Goal: Task Accomplishment & Management: Manage account settings

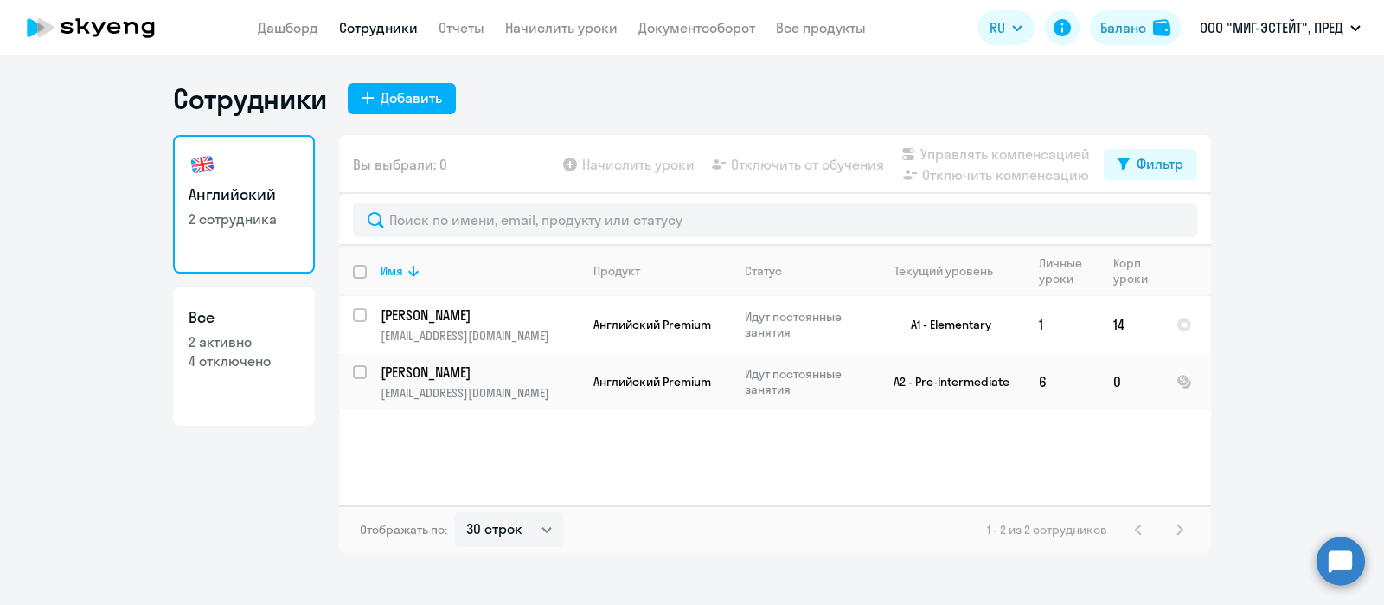
select select "30"
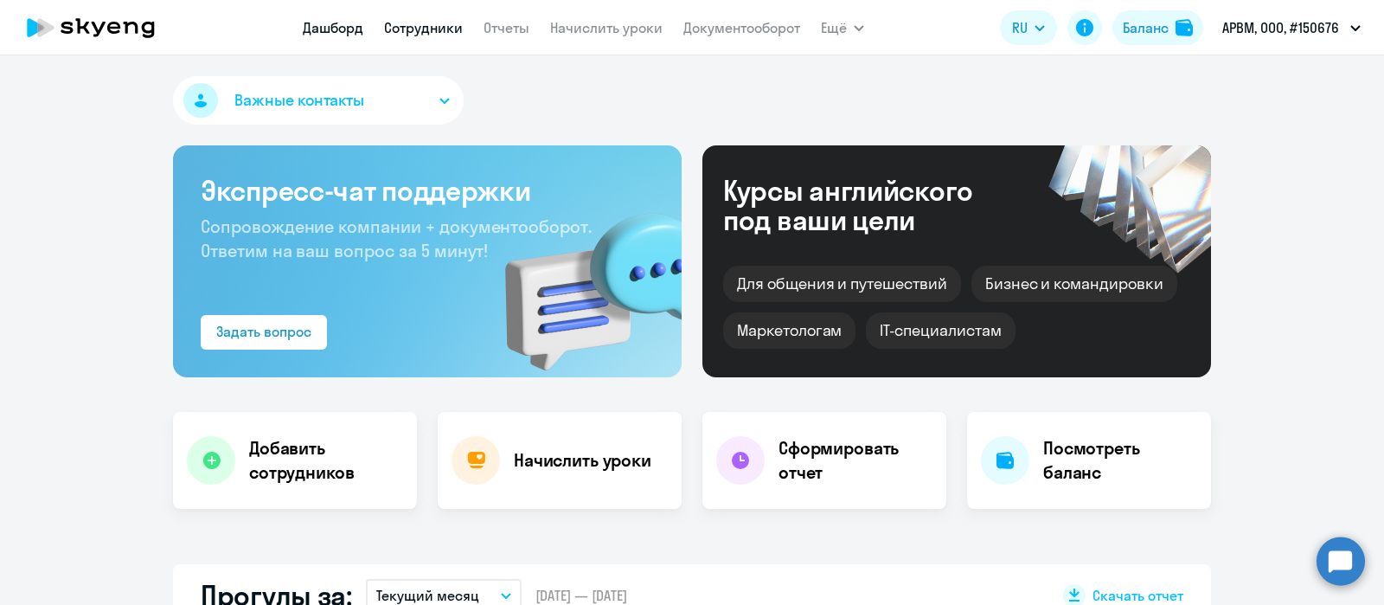
click at [415, 23] on link "Сотрудники" at bounding box center [423, 27] width 79 height 17
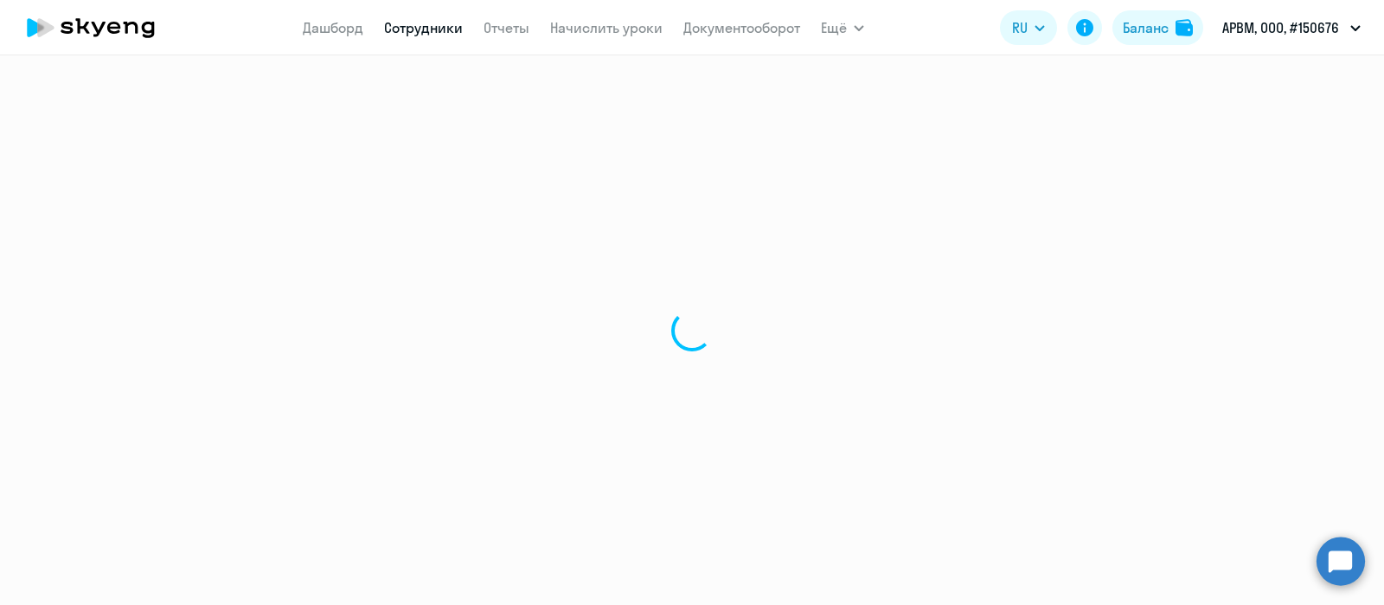
select select "30"
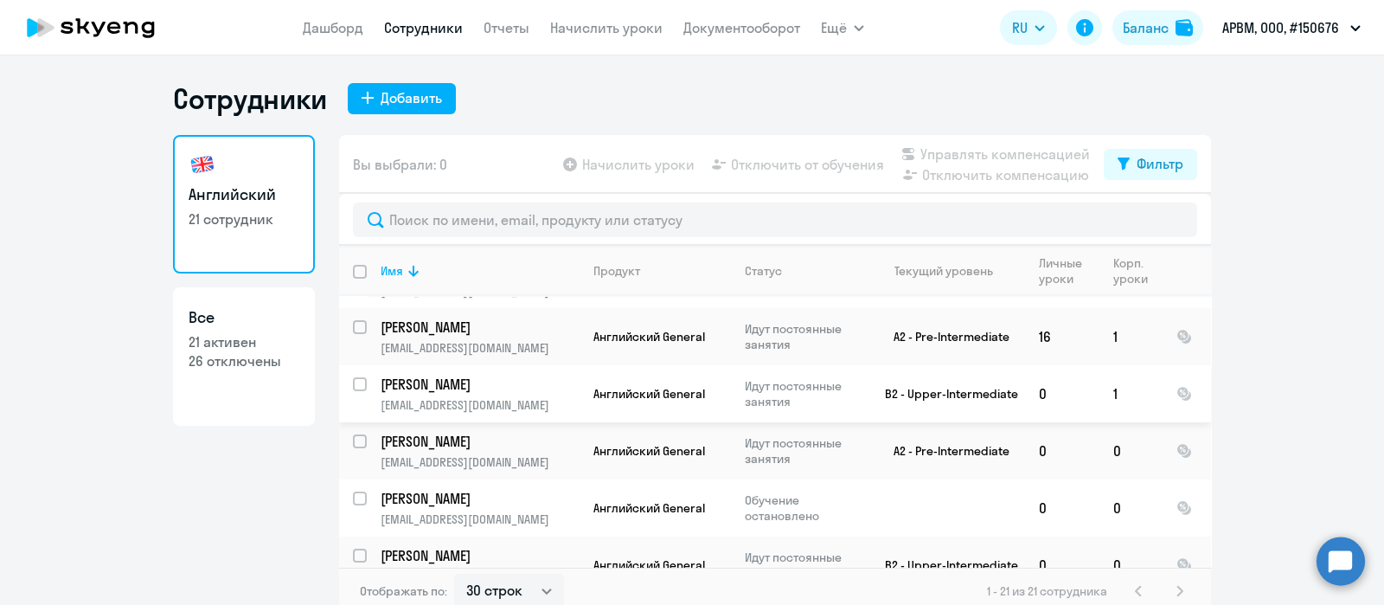
scroll to position [456, 0]
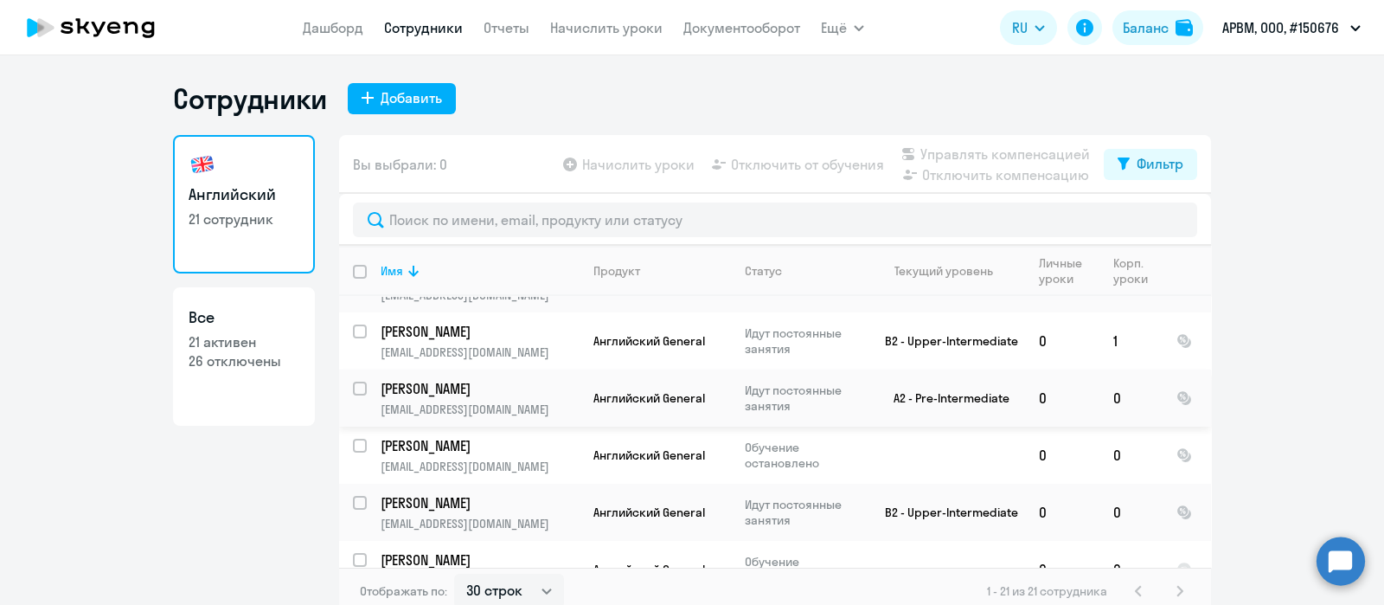
click at [632, 387] on td "Английский General" at bounding box center [655, 397] width 151 height 57
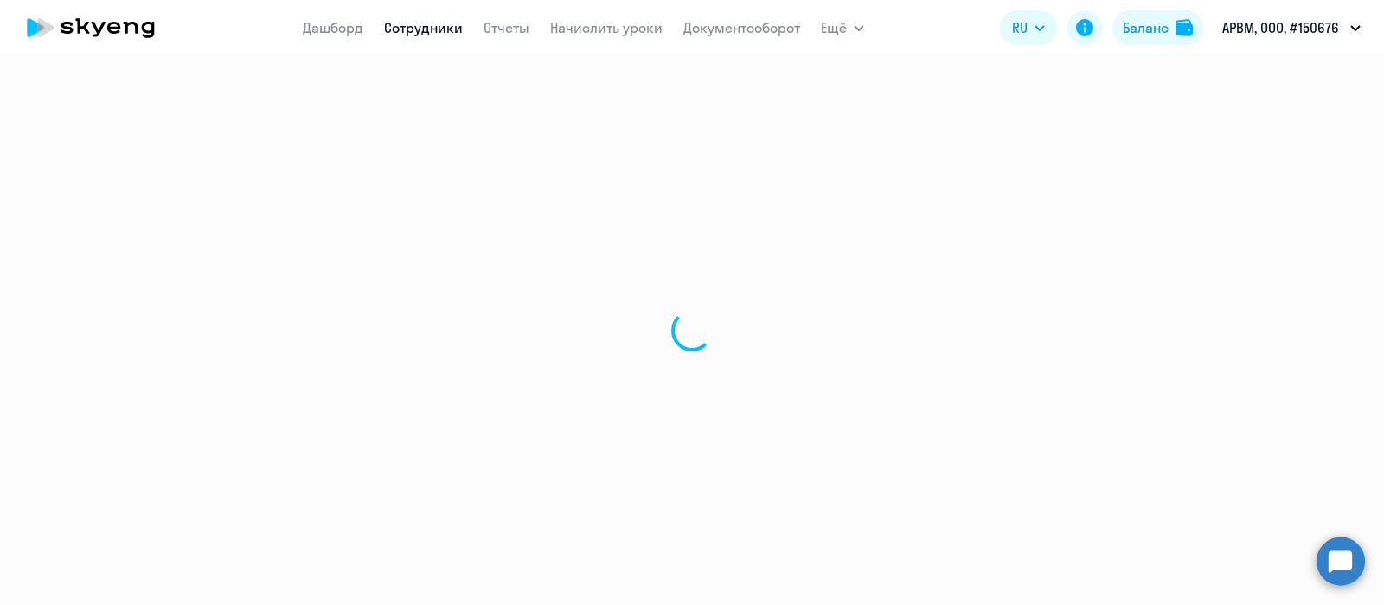
select select "english"
select select "30"
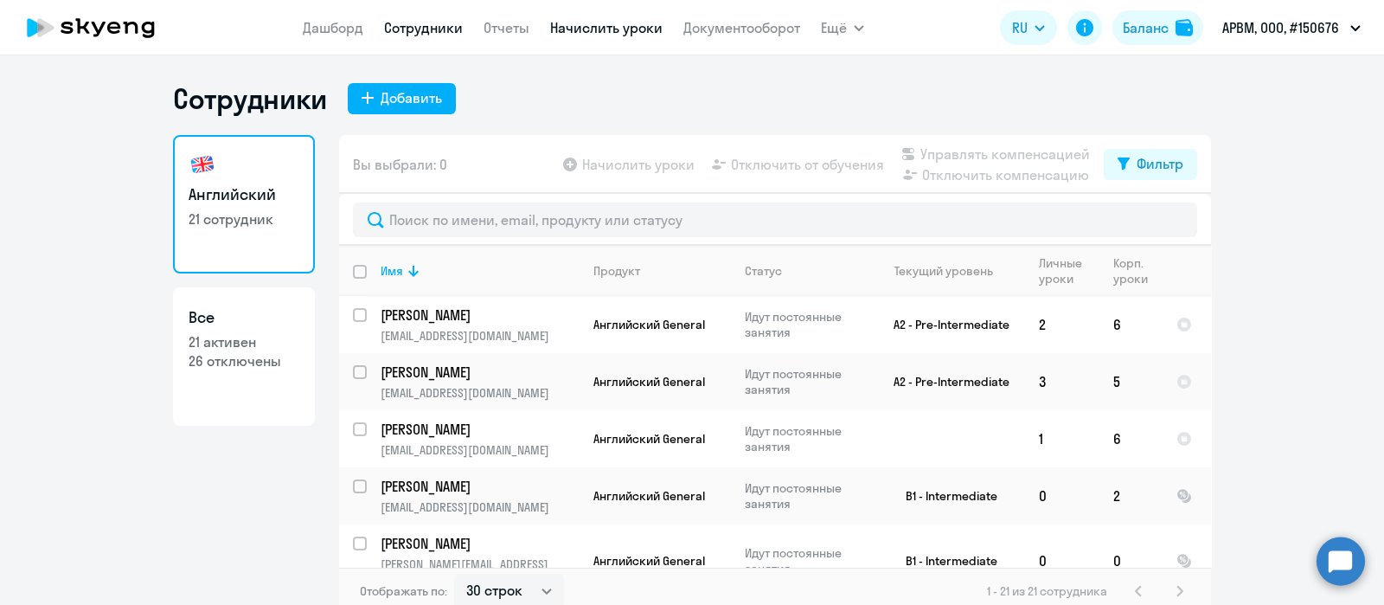
click at [593, 29] on link "Начислить уроки" at bounding box center [606, 27] width 112 height 17
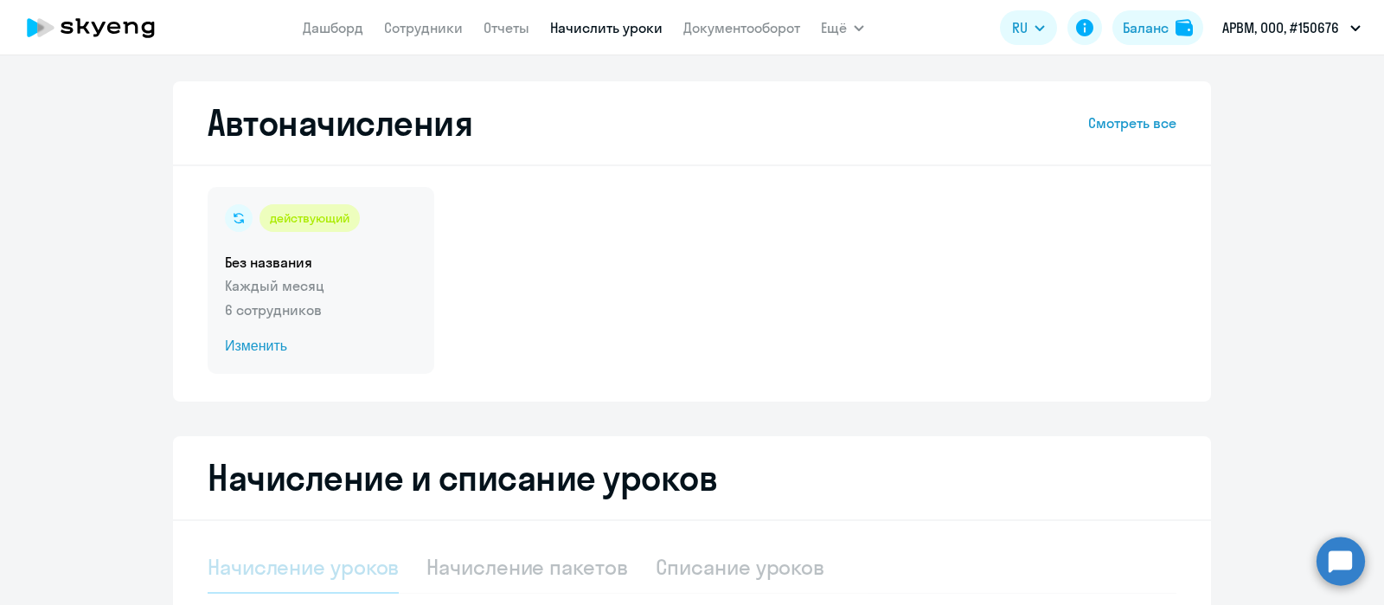
select select "10"
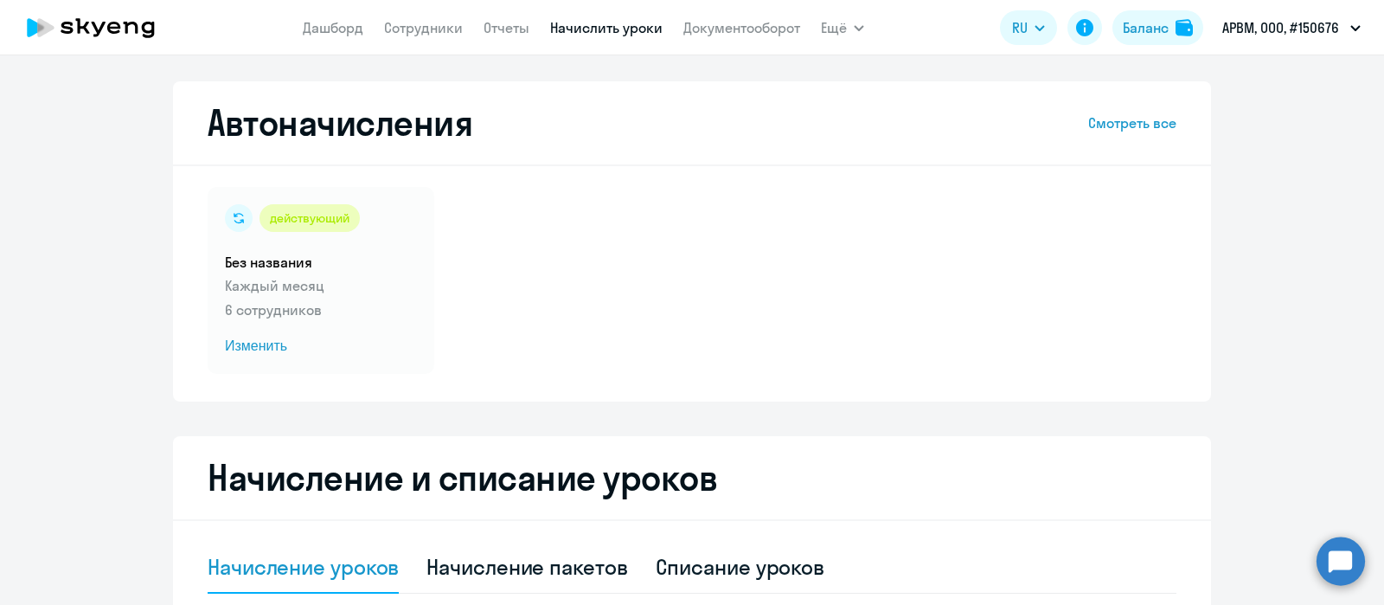
click at [438, 10] on nav "[PERSON_NAME] Отчеты Начислить уроки Документооборот" at bounding box center [551, 27] width 497 height 35
click at [437, 27] on link "Сотрудники" at bounding box center [423, 27] width 79 height 17
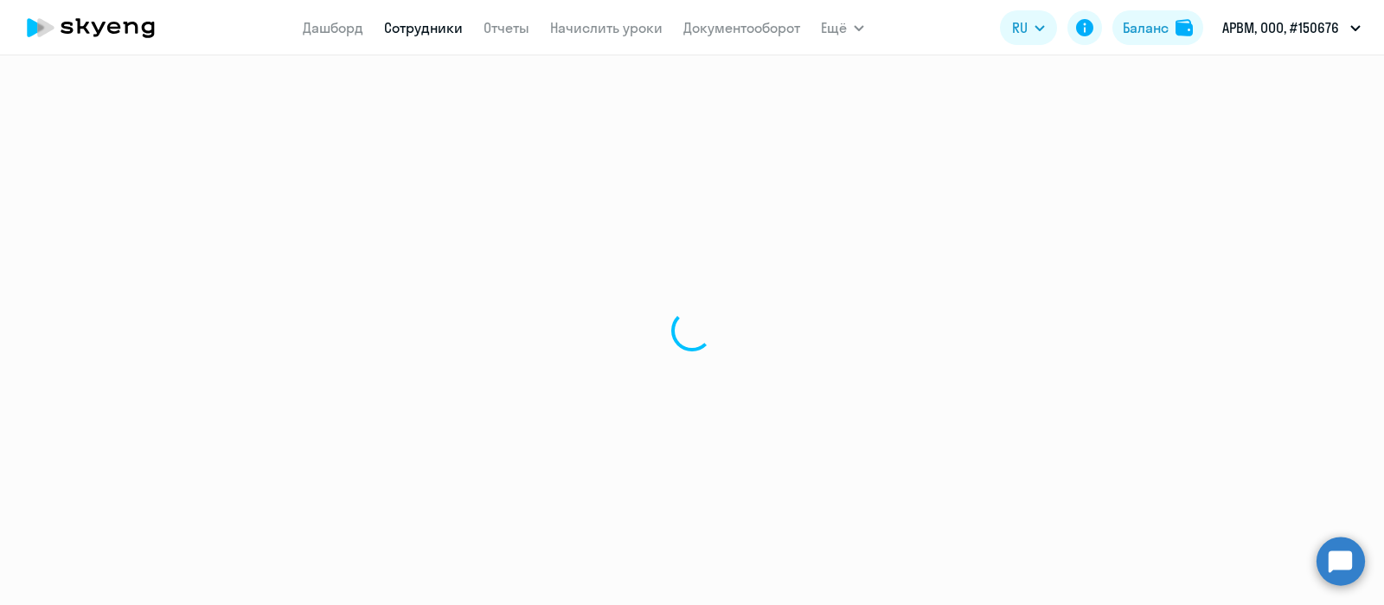
select select "30"
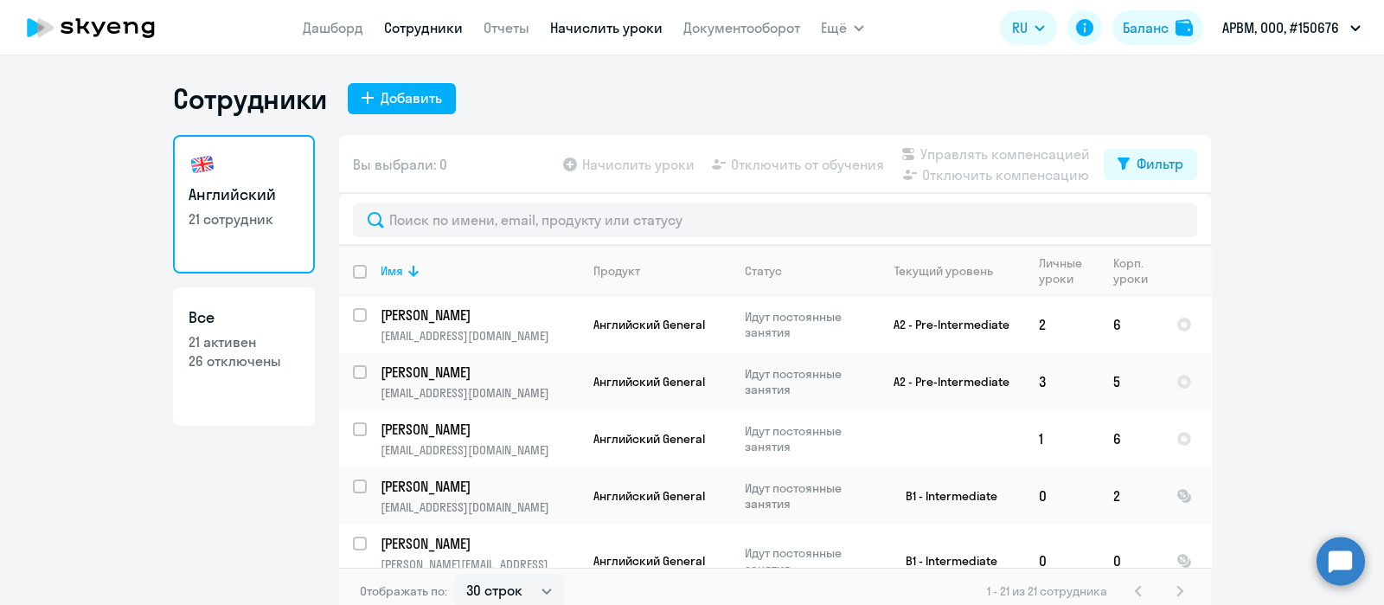
click at [601, 28] on link "Начислить уроки" at bounding box center [606, 27] width 112 height 17
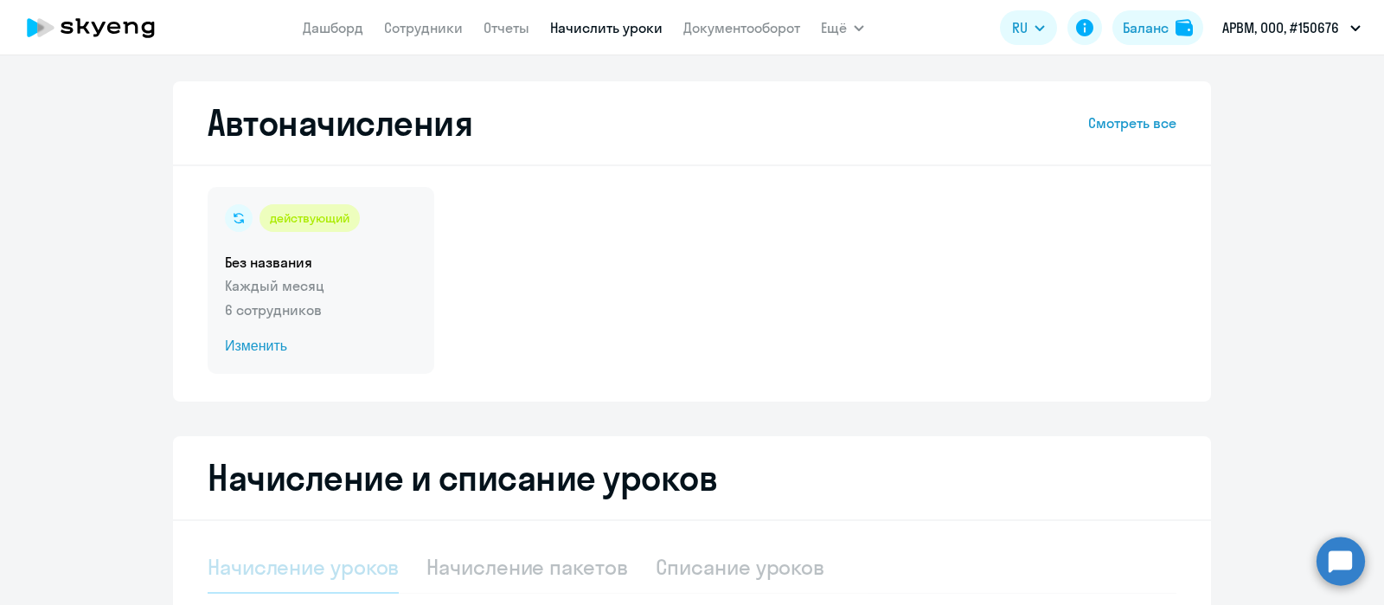
select select "10"
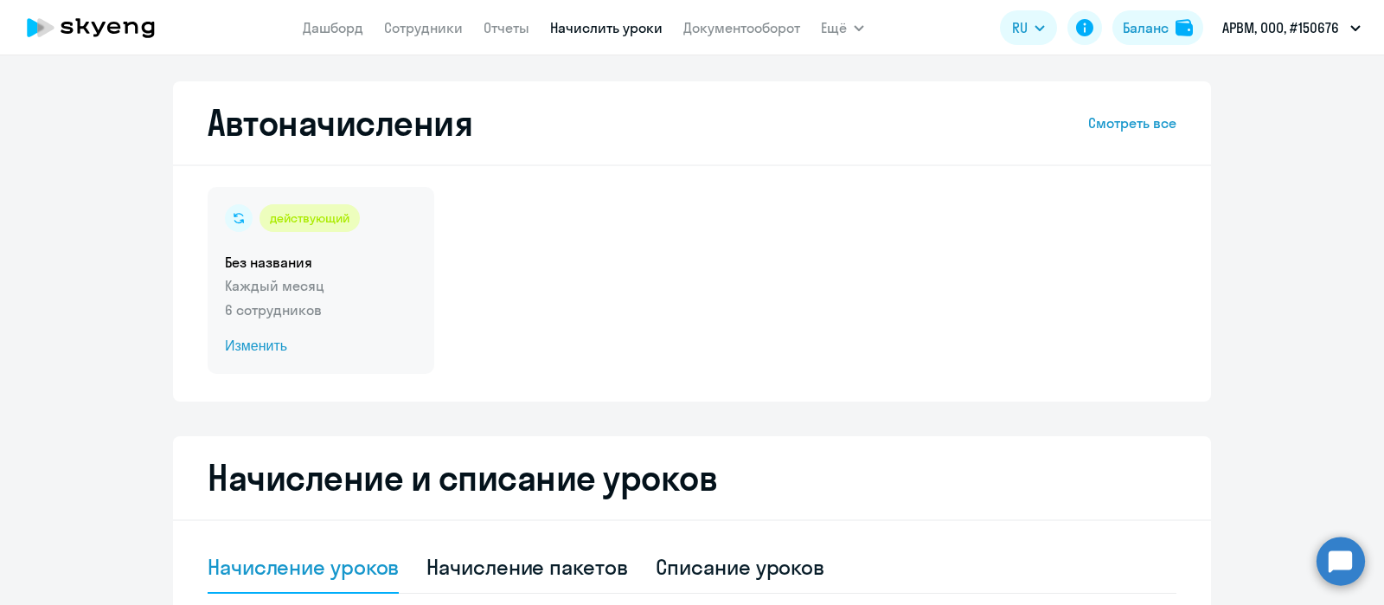
click at [337, 244] on div "действующий Без названия Каждый месяц 6 сотрудников Изменить" at bounding box center [321, 280] width 227 height 187
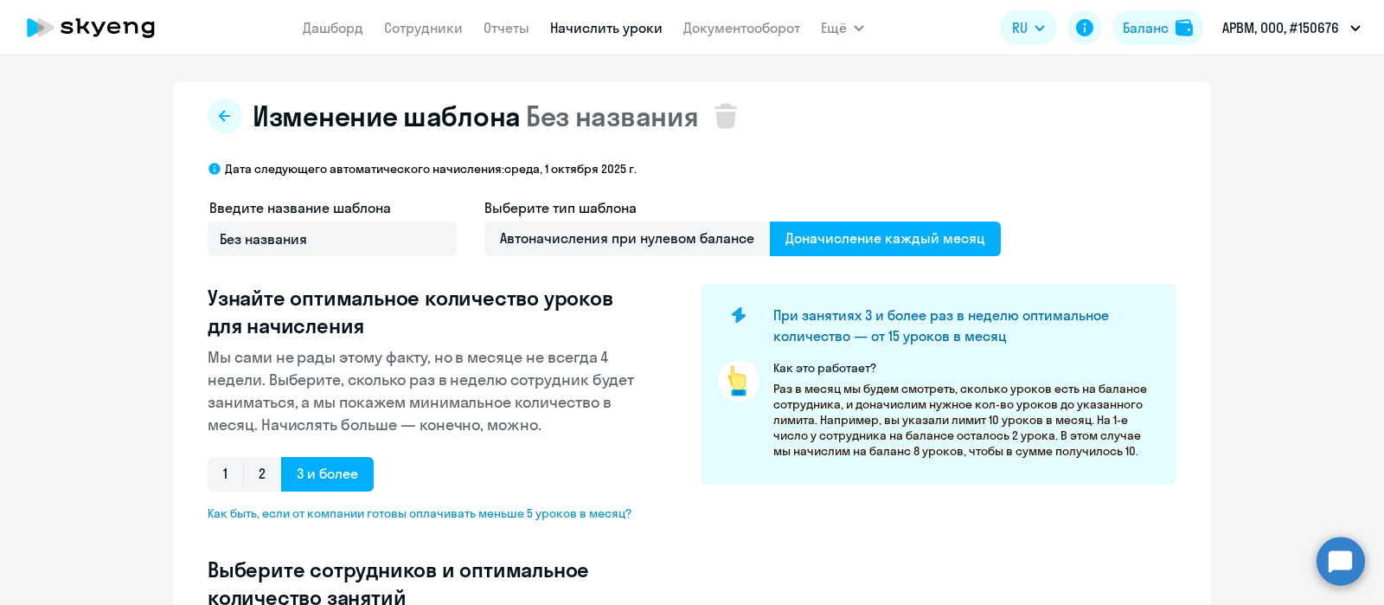
select select "10"
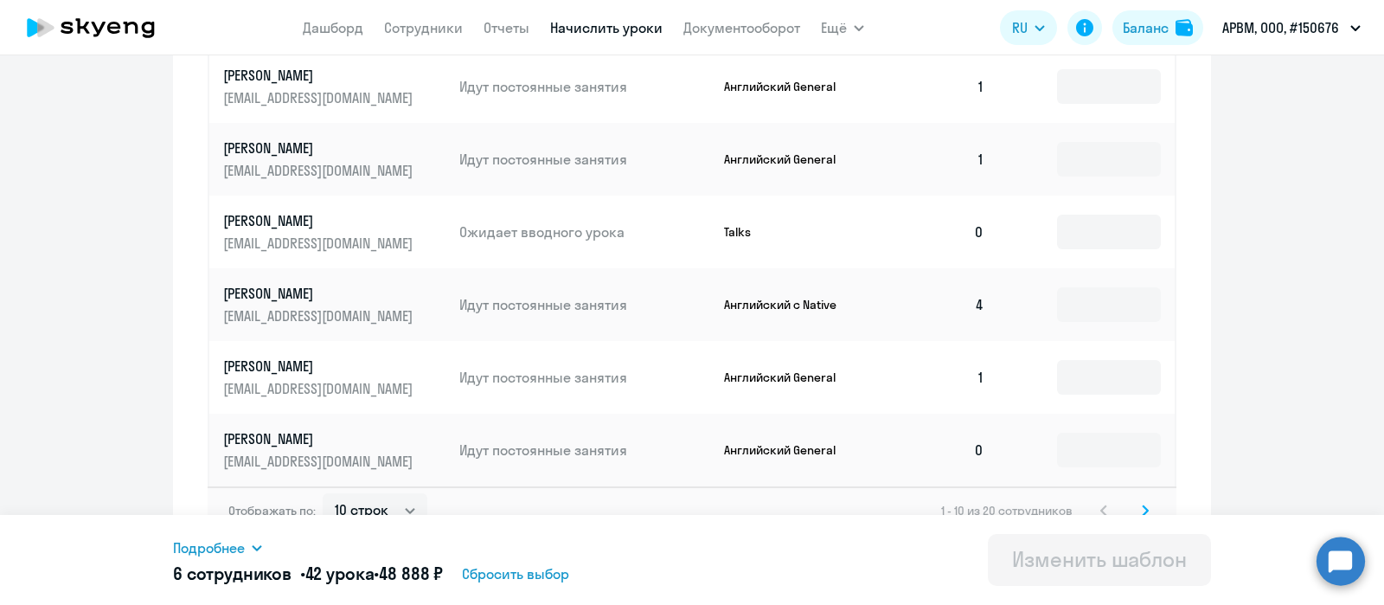
scroll to position [1002, 0]
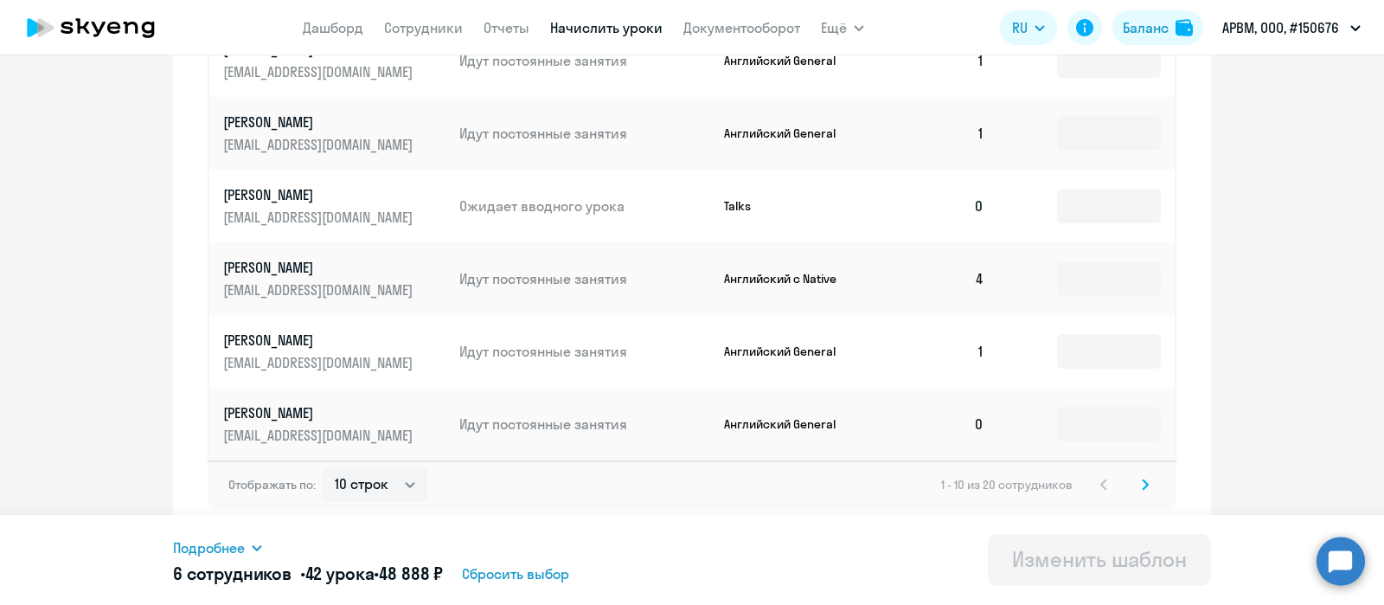
click at [1141, 477] on svg-icon at bounding box center [1145, 484] width 21 height 21
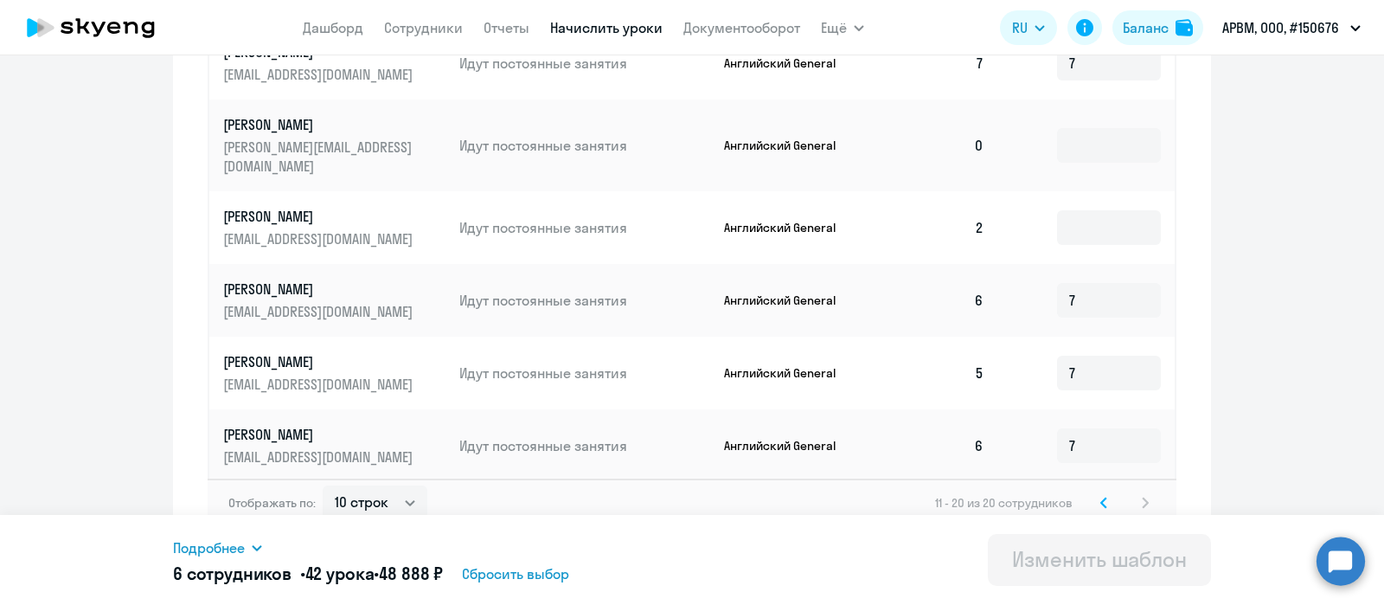
scroll to position [0, 0]
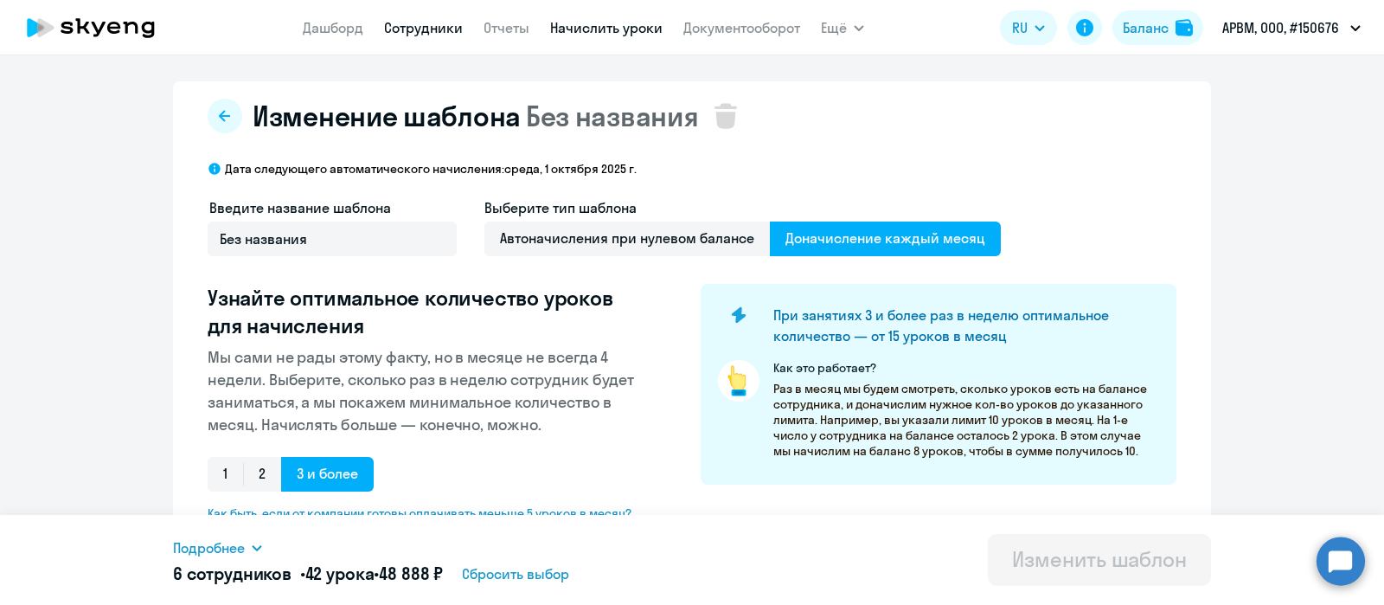
click at [396, 29] on link "Сотрудники" at bounding box center [423, 27] width 79 height 17
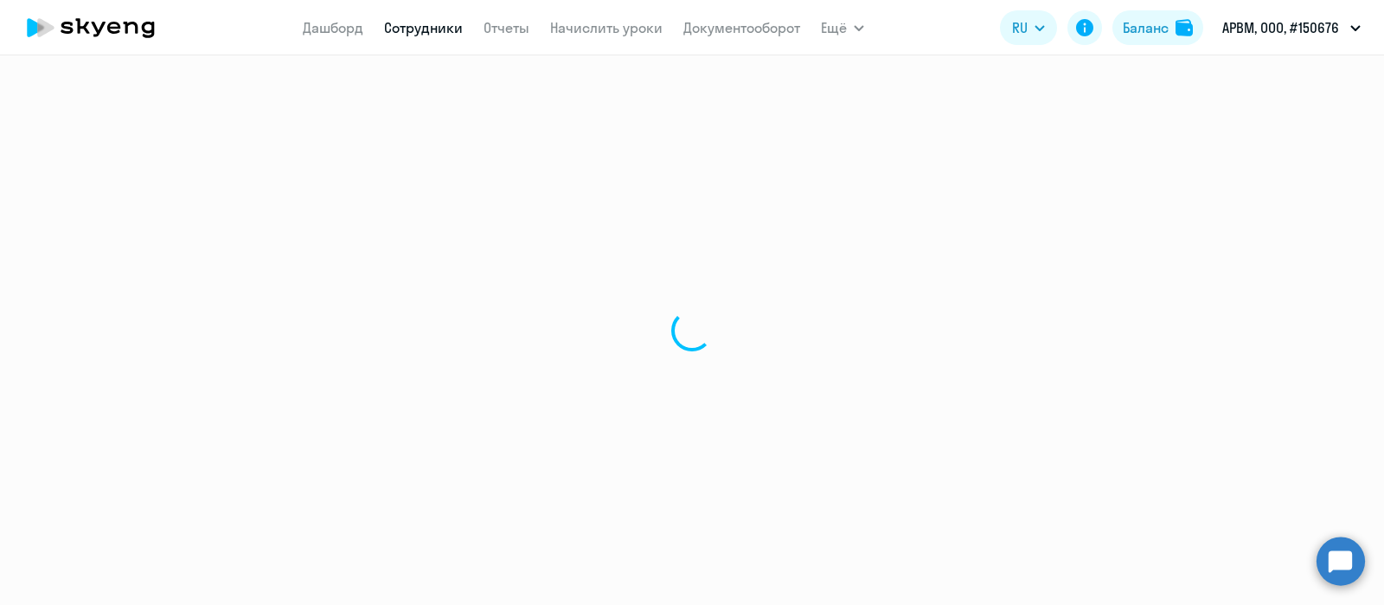
select select "30"
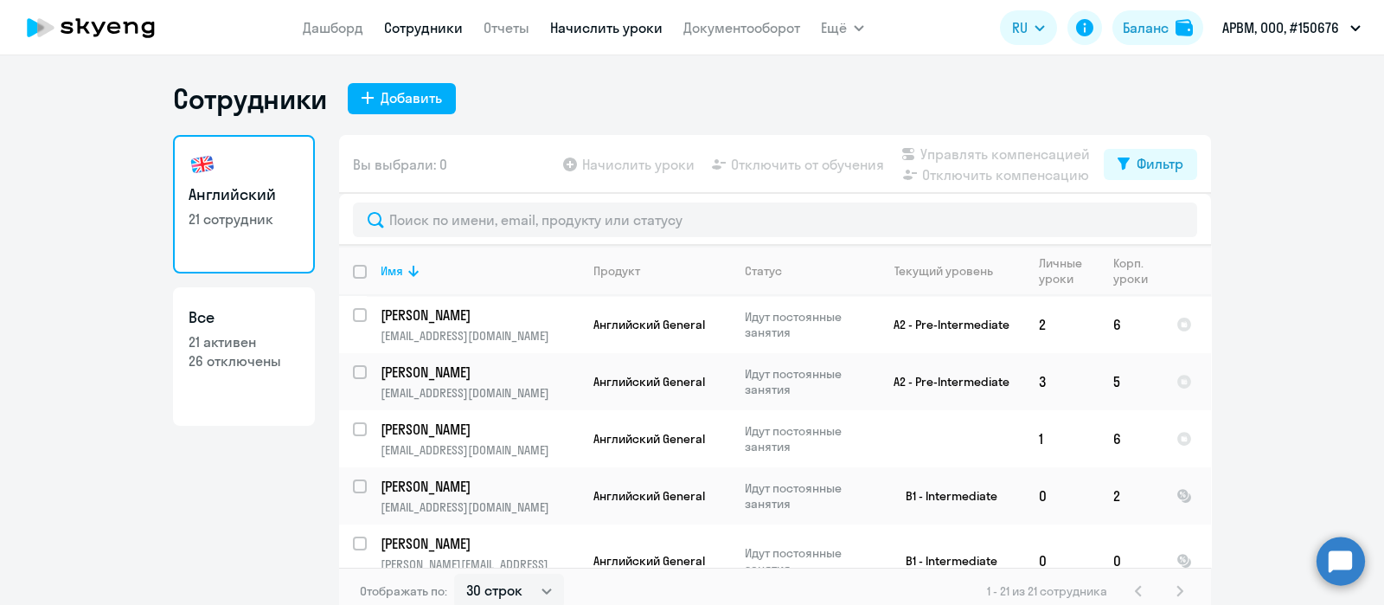
click at [619, 35] on link "Начислить уроки" at bounding box center [606, 27] width 112 height 17
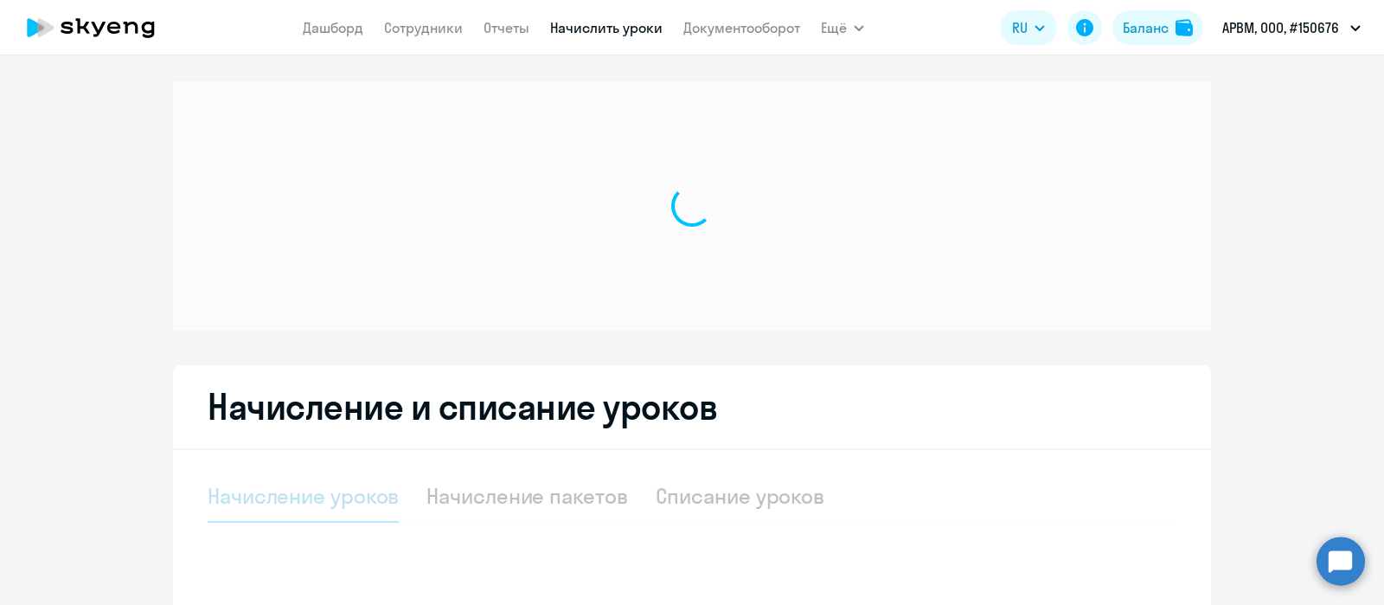
select select "10"
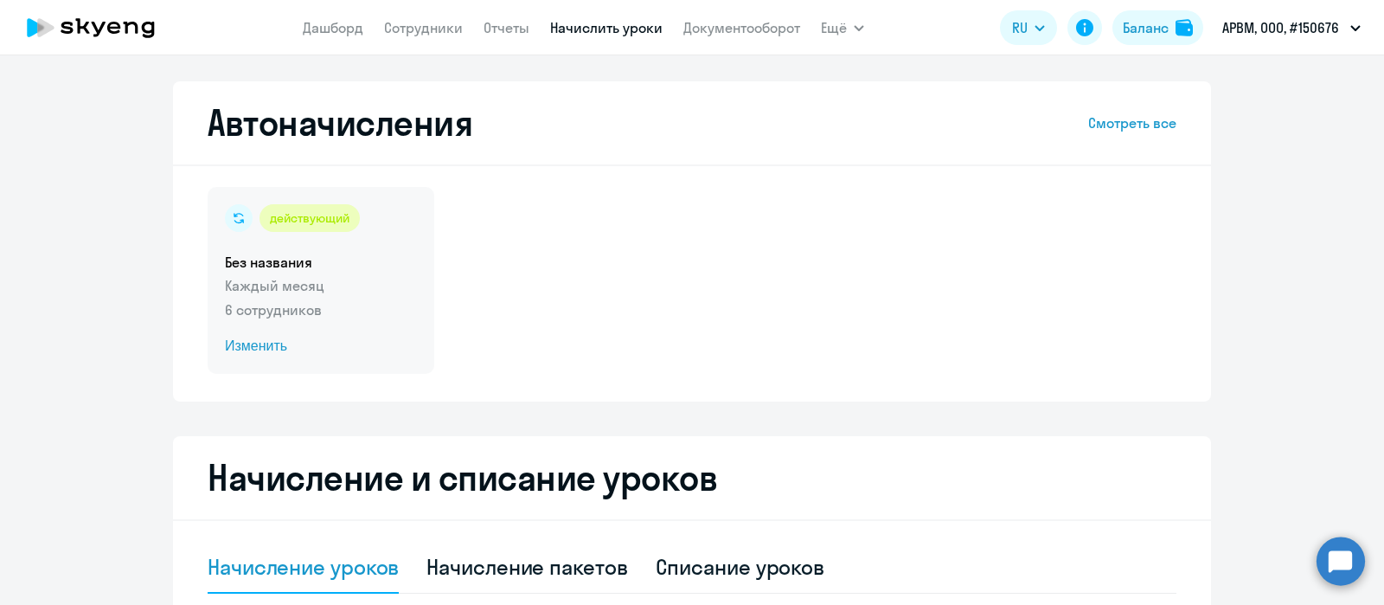
click at [370, 265] on h5 "Без названия" at bounding box center [321, 262] width 192 height 19
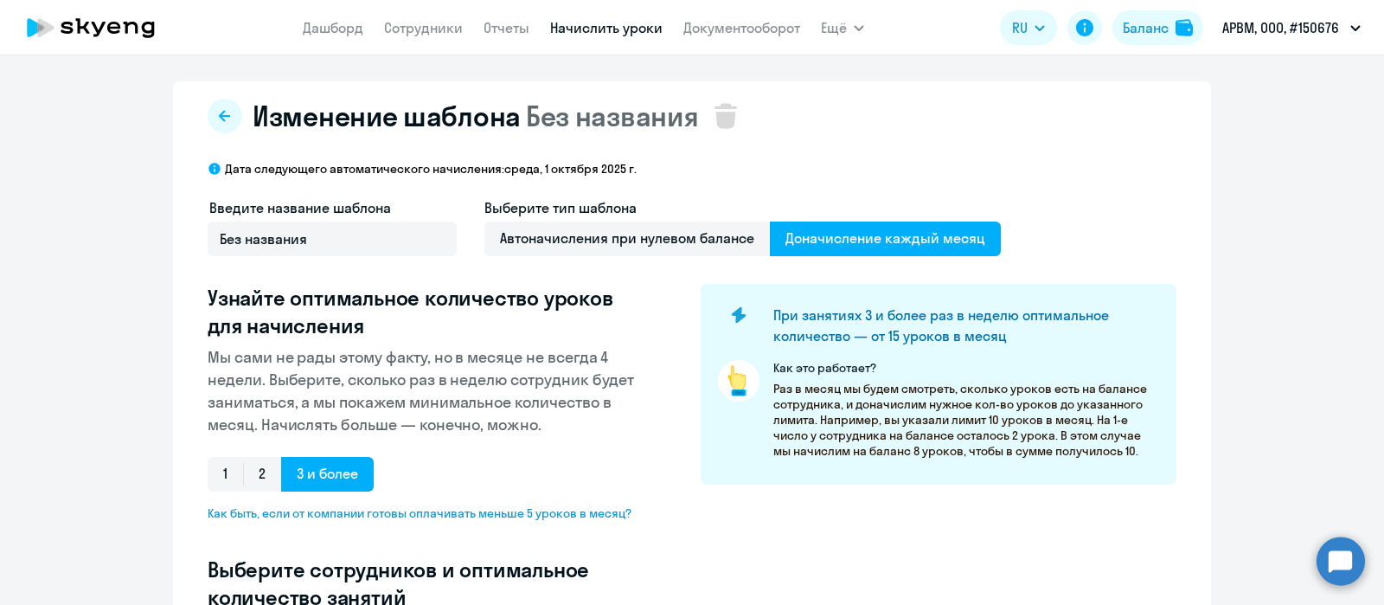
select select "10"
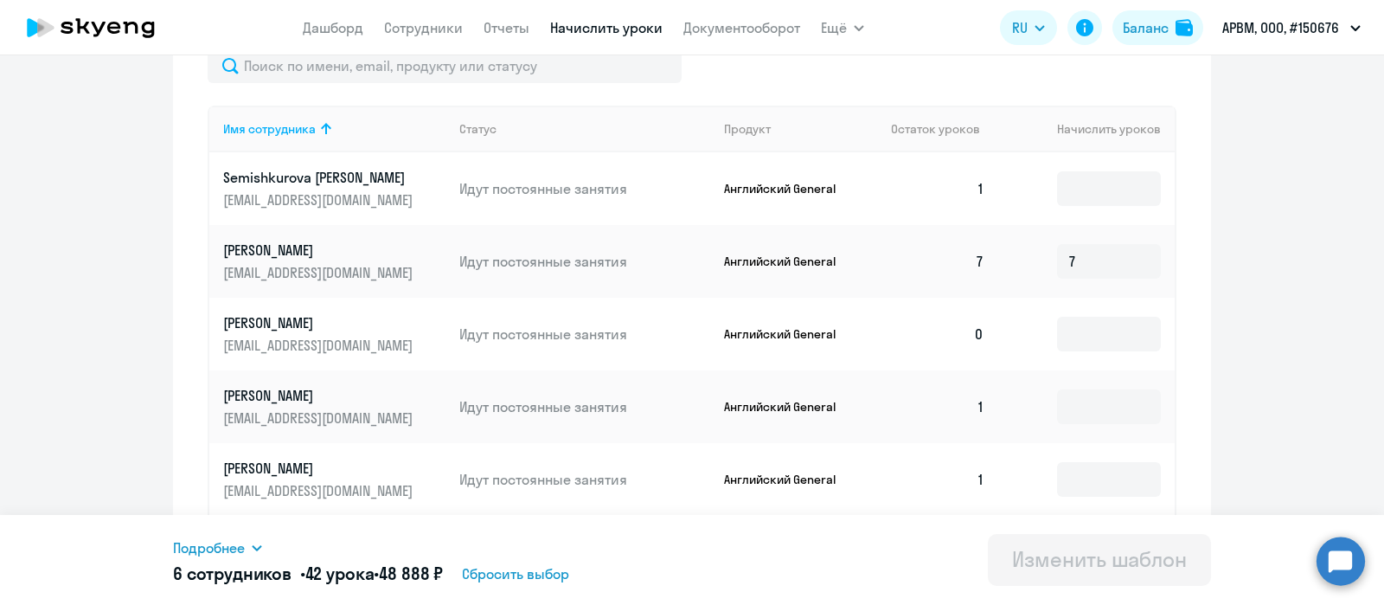
scroll to position [584, 0]
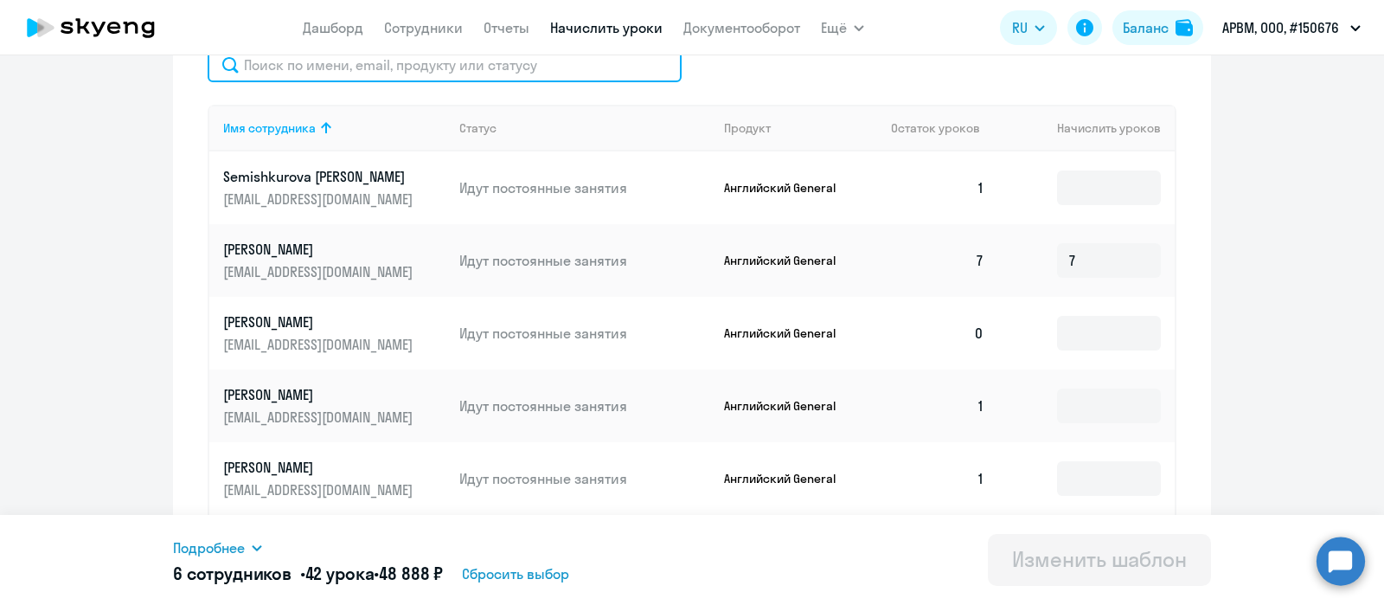
click at [470, 67] on input "text" at bounding box center [445, 65] width 474 height 35
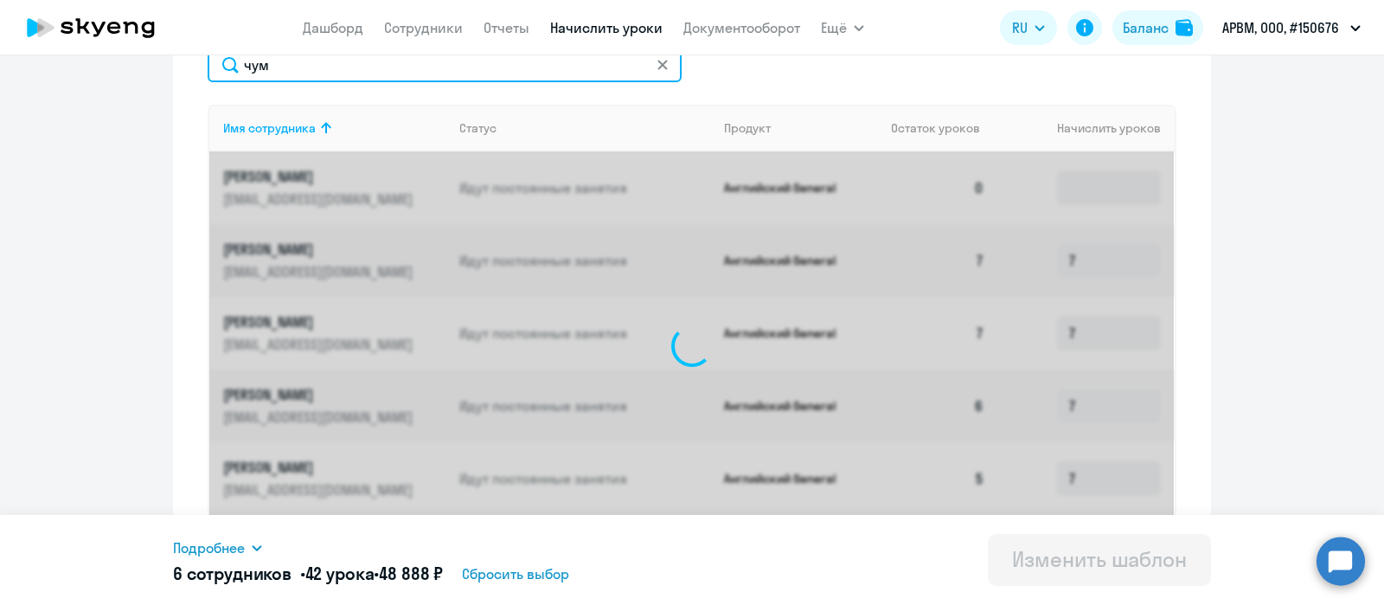
scroll to position [489, 0]
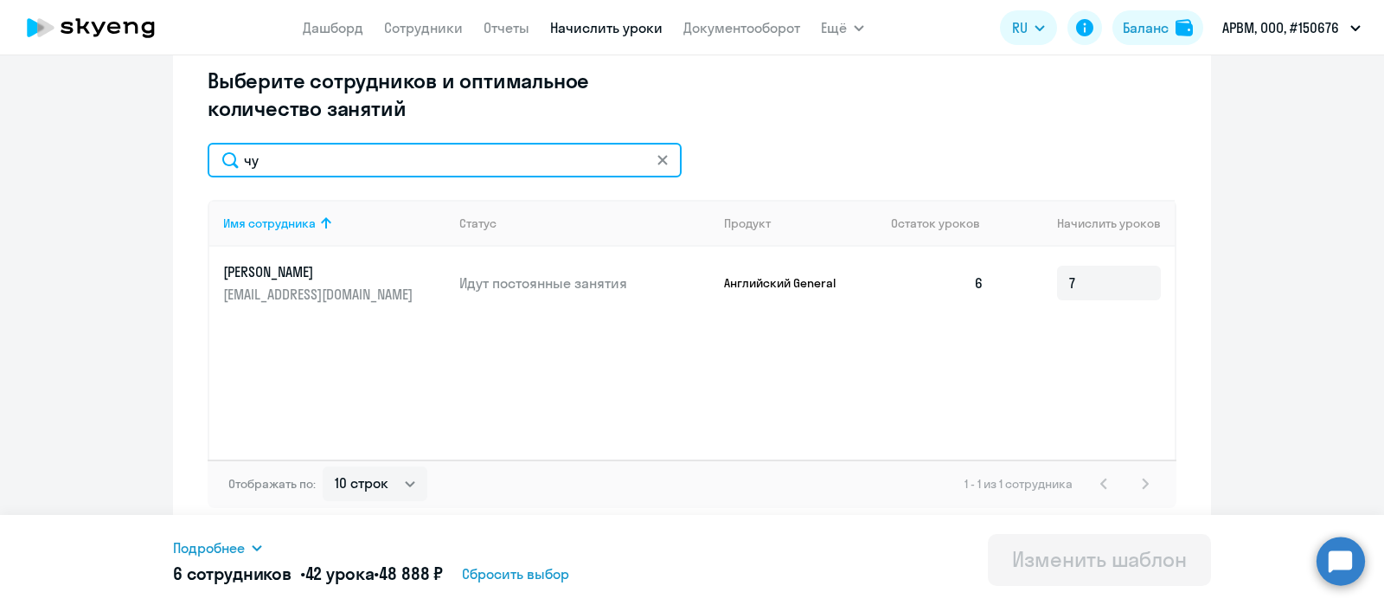
type input "ч"
type input "ф"
type input "тка"
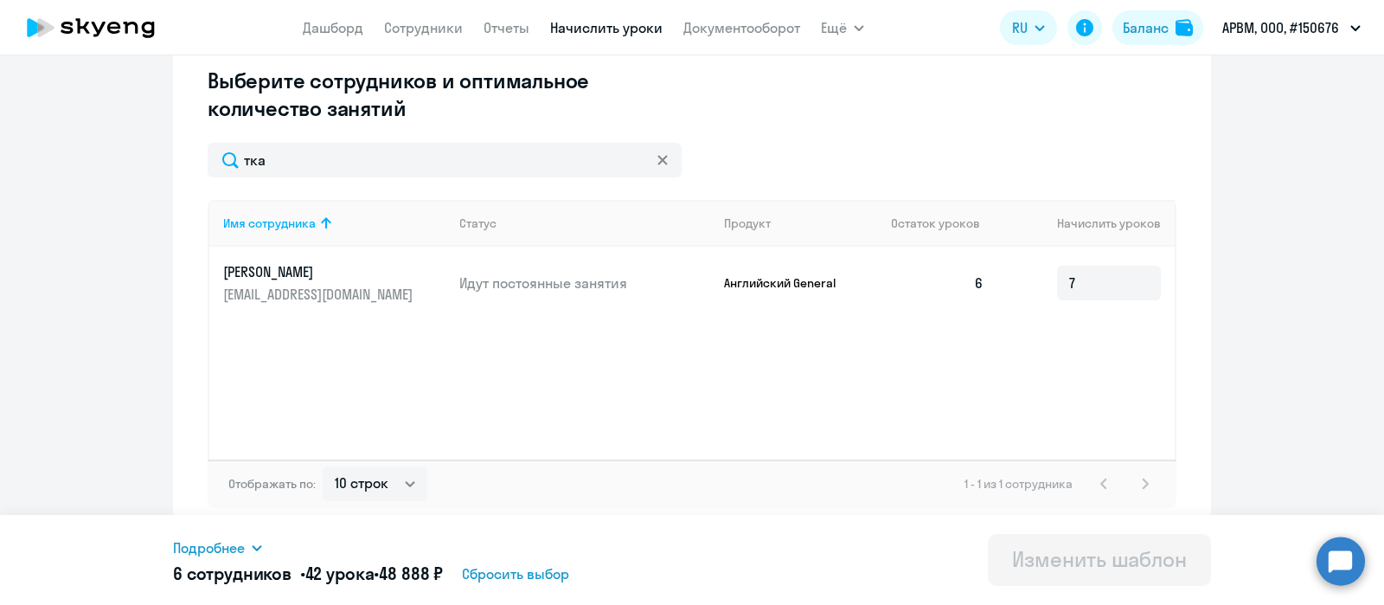
click at [657, 159] on icon at bounding box center [662, 160] width 10 height 10
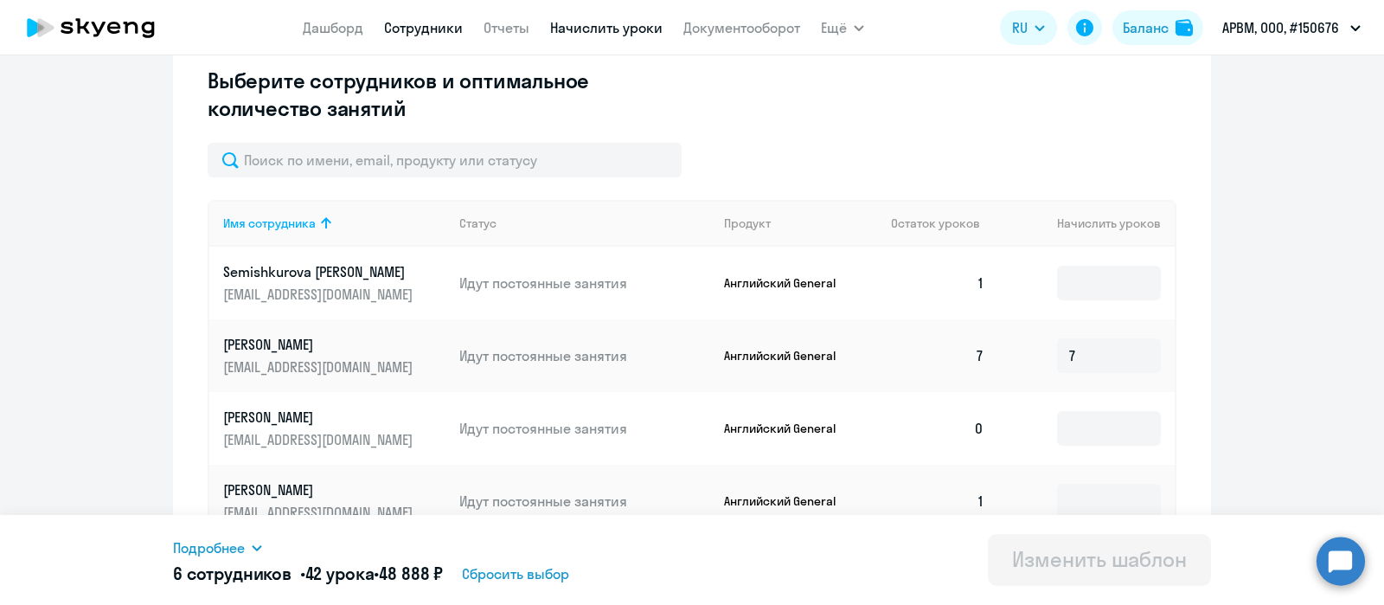
click at [432, 27] on link "Сотрудники" at bounding box center [423, 27] width 79 height 17
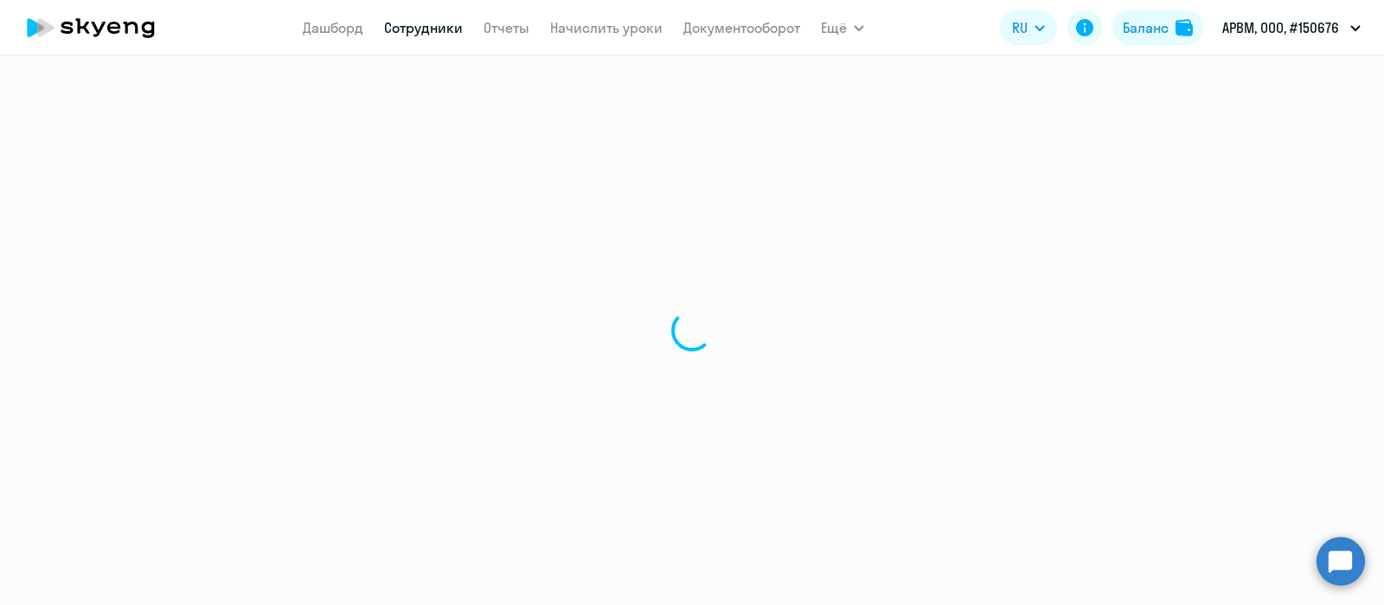
select select "30"
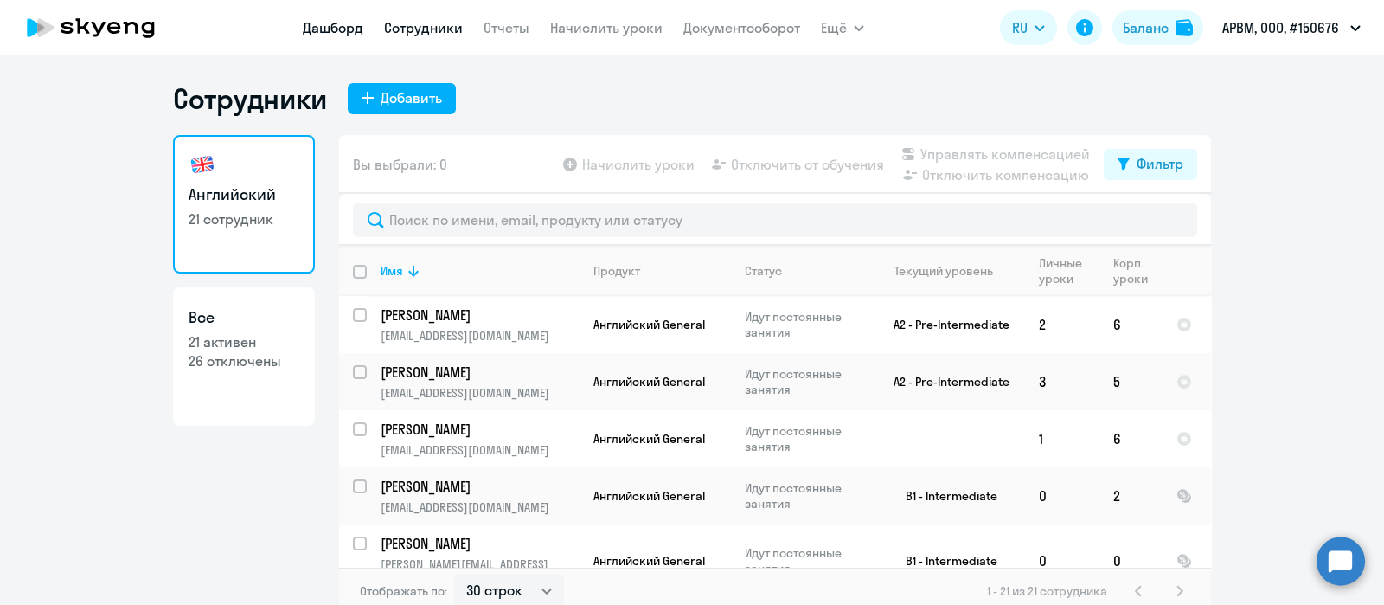
click at [322, 22] on link "Дашборд" at bounding box center [333, 27] width 61 height 17
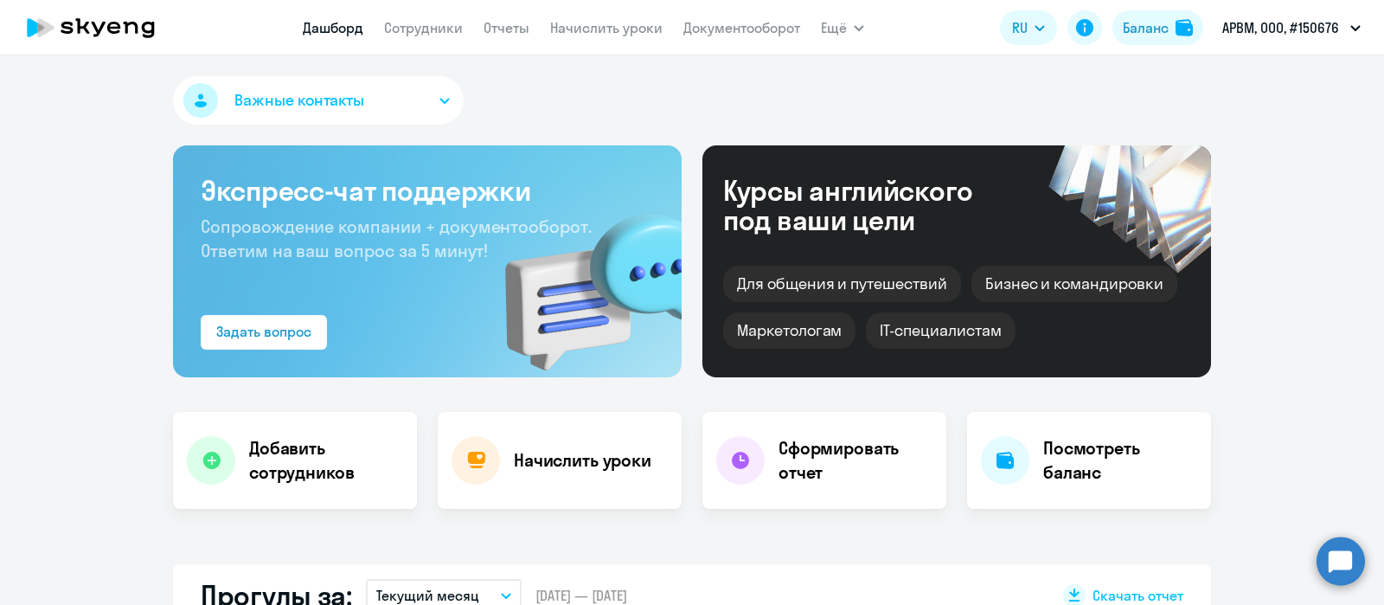
select select "30"
click at [446, 31] on link "Сотрудники" at bounding box center [423, 27] width 79 height 17
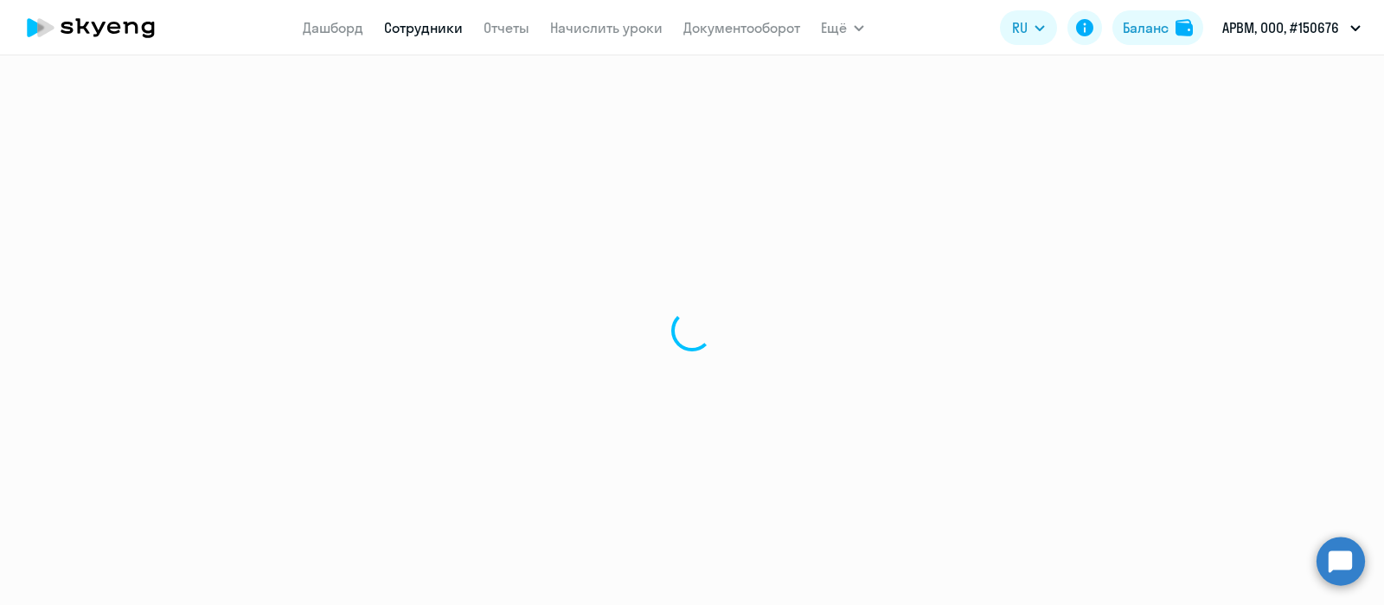
select select "30"
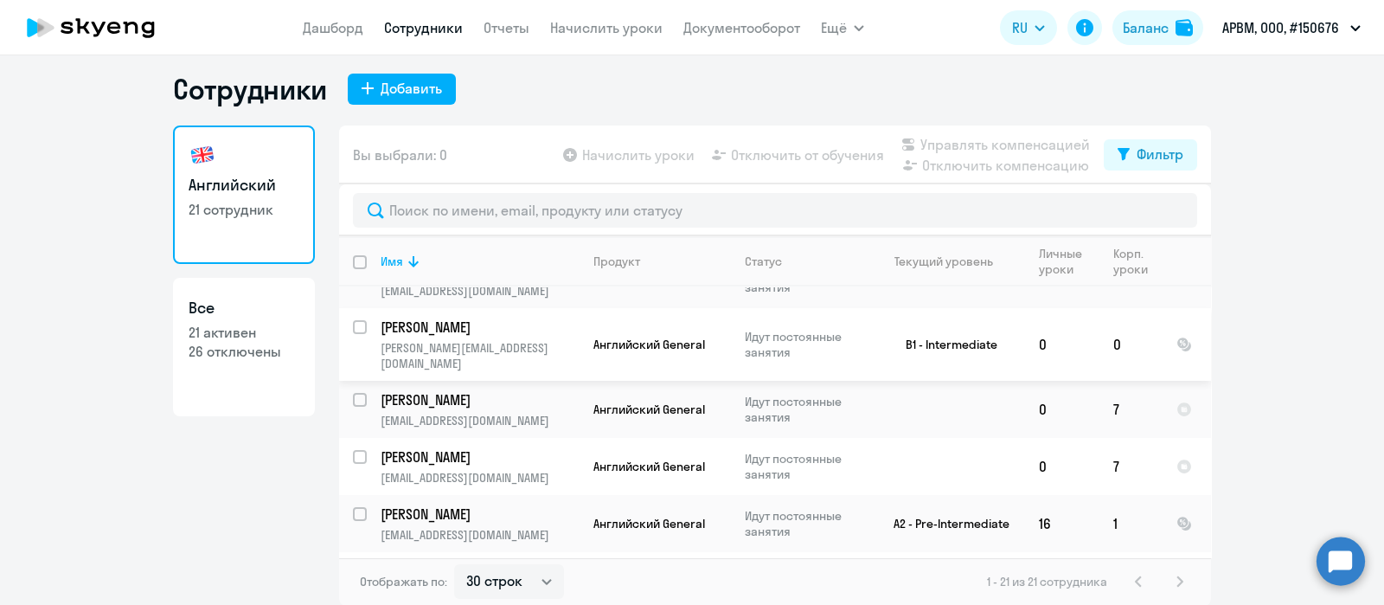
scroll to position [205, 0]
click at [740, 31] on link "Документооборот" at bounding box center [741, 27] width 117 height 17
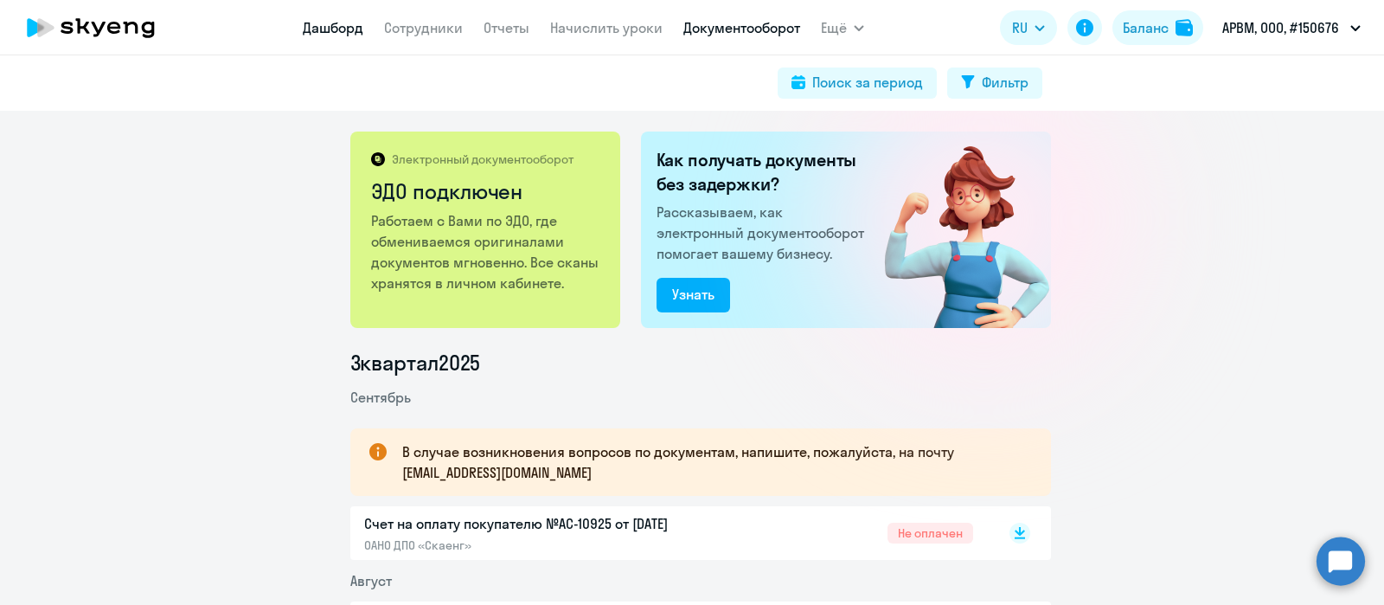
click at [324, 19] on link "Дашборд" at bounding box center [333, 27] width 61 height 17
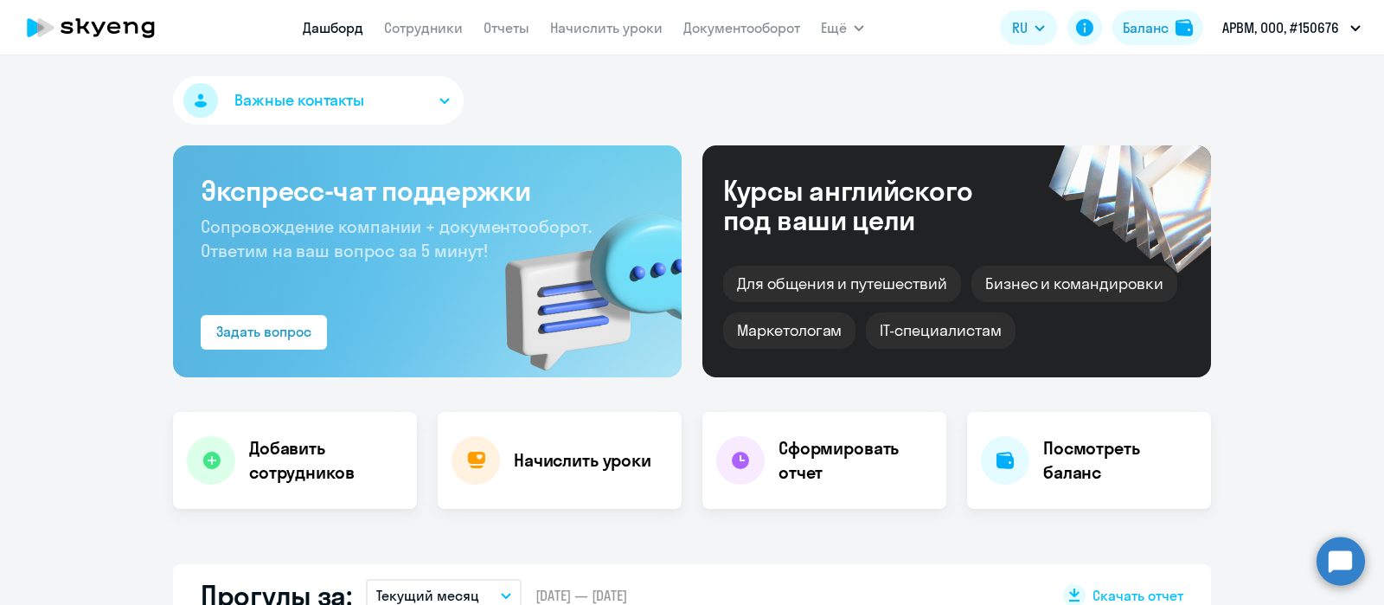
click at [347, 75] on div "Важные контакты Экспресс-чат поддержки Сопровождение компании + документооборот…" at bounding box center [692, 329] width 1384 height 549
click at [357, 96] on button "Важные контакты" at bounding box center [318, 100] width 291 height 48
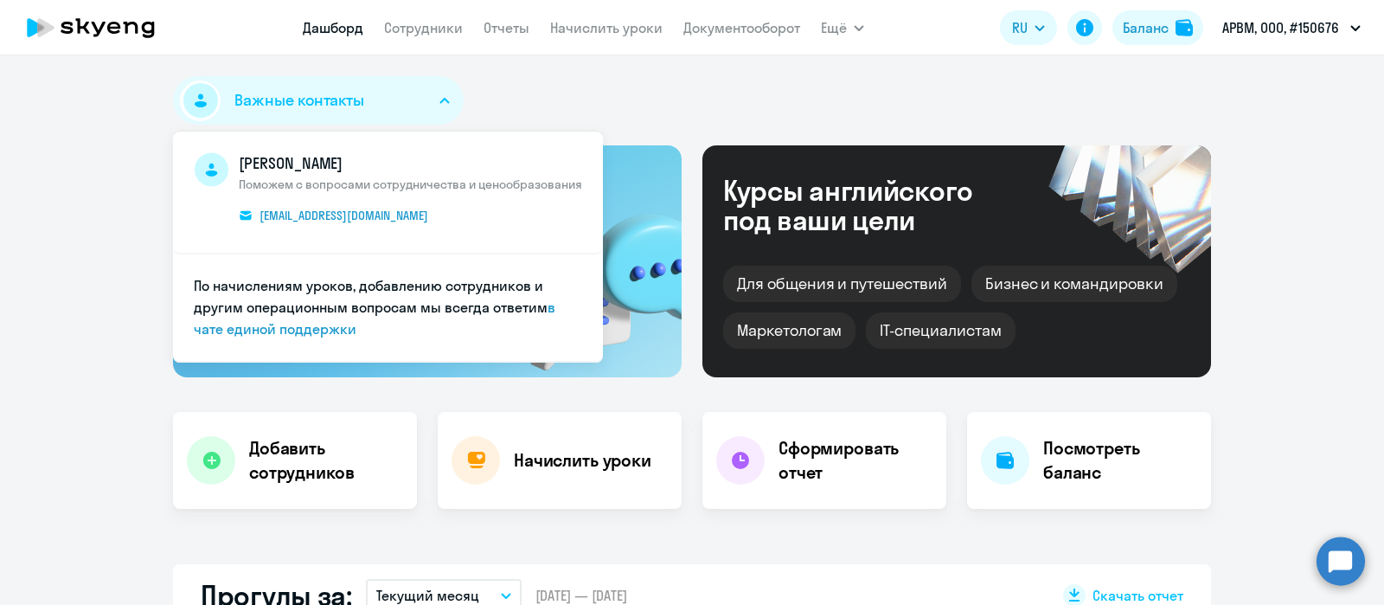
select select "30"
click at [357, 85] on button "Важные контакты" at bounding box center [318, 100] width 291 height 48
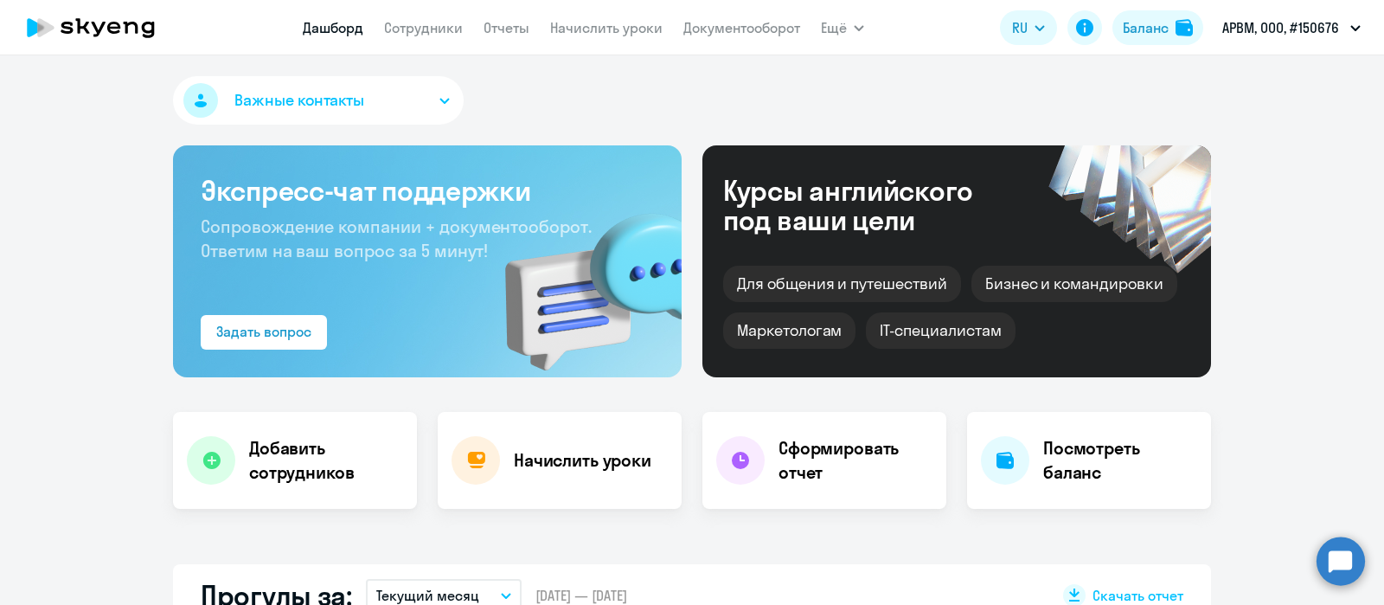
click at [573, 76] on div "Важные контакты [PERSON_NAME] Поможем с вопросами сотрудничества и ценообразова…" at bounding box center [692, 103] width 1038 height 55
click at [437, 26] on link "Сотрудники" at bounding box center [423, 27] width 79 height 17
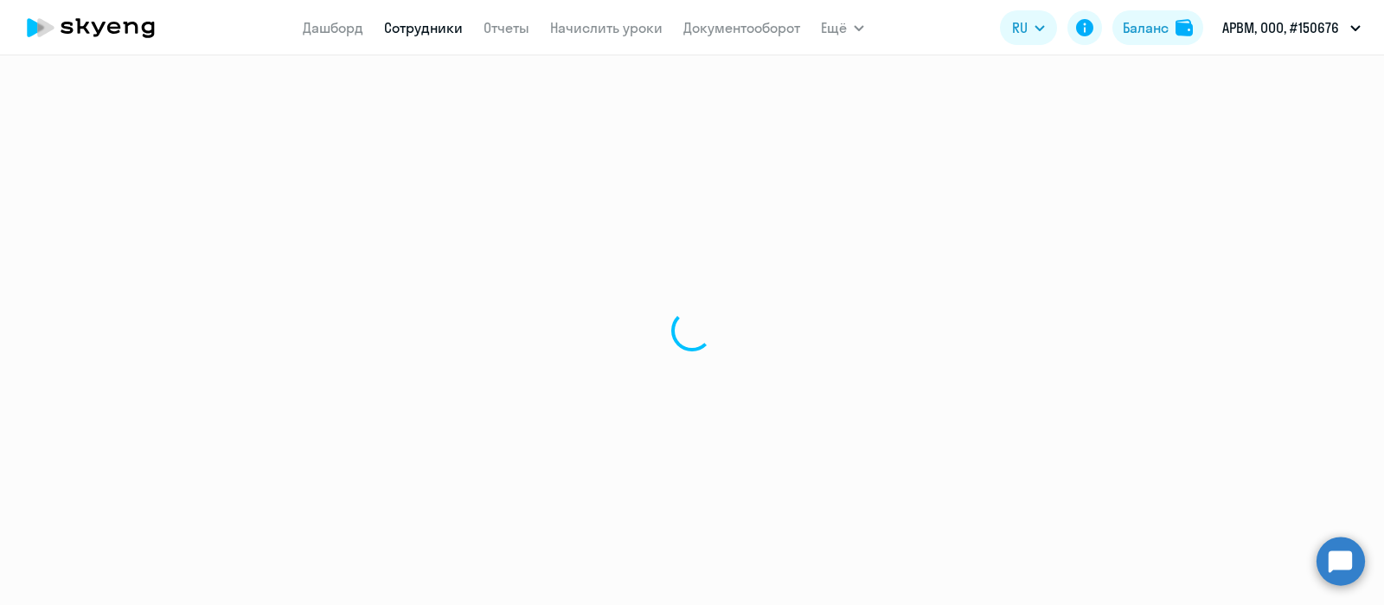
select select "30"
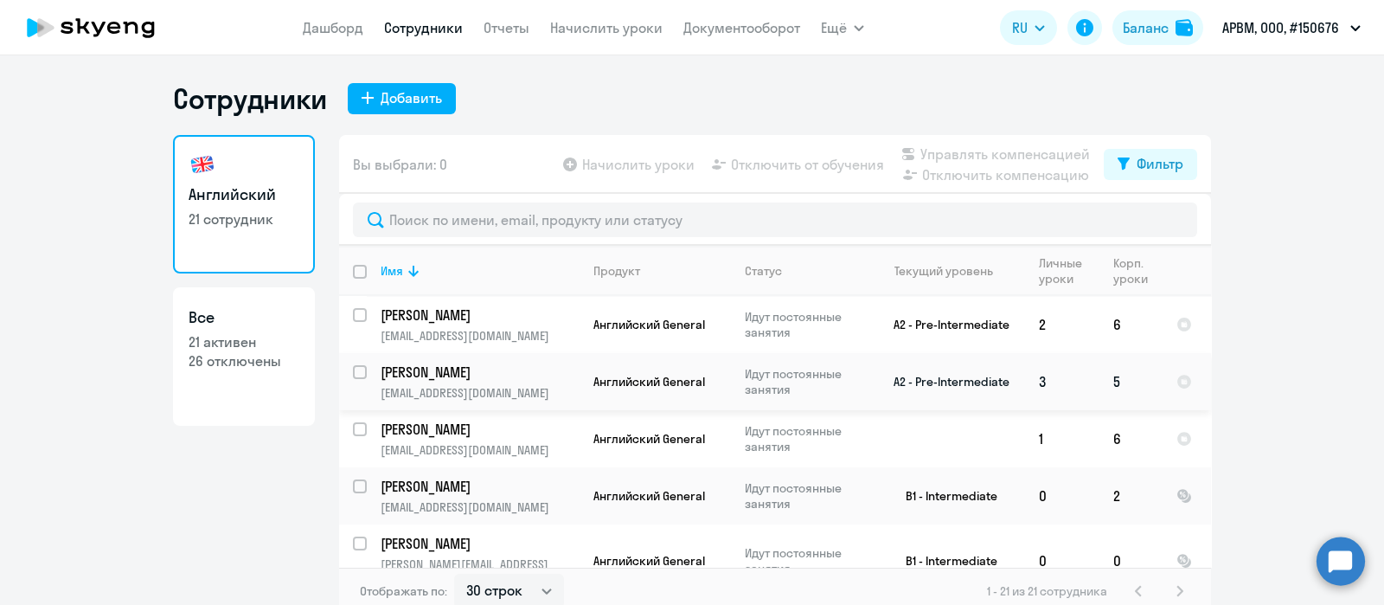
click at [353, 370] on input "select row 19175461" at bounding box center [370, 382] width 35 height 35
checkbox input "true"
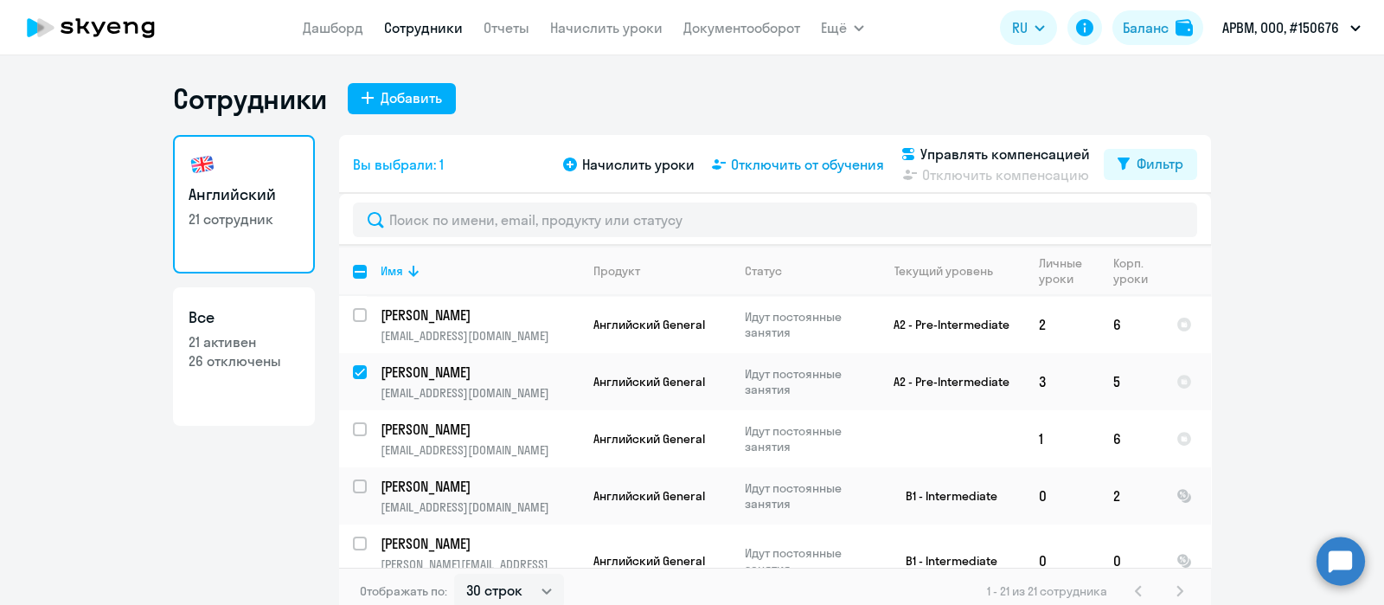
click at [770, 164] on span "Отключить от обучения" at bounding box center [807, 164] width 153 height 21
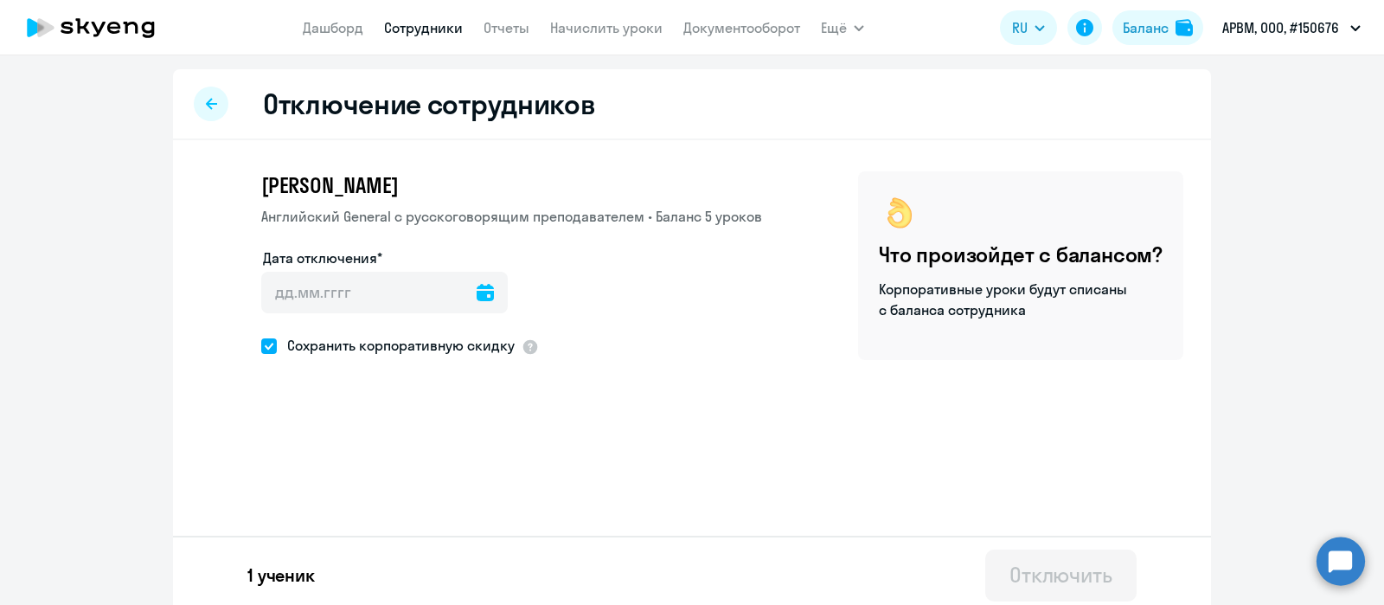
click at [477, 284] on icon at bounding box center [485, 292] width 17 height 17
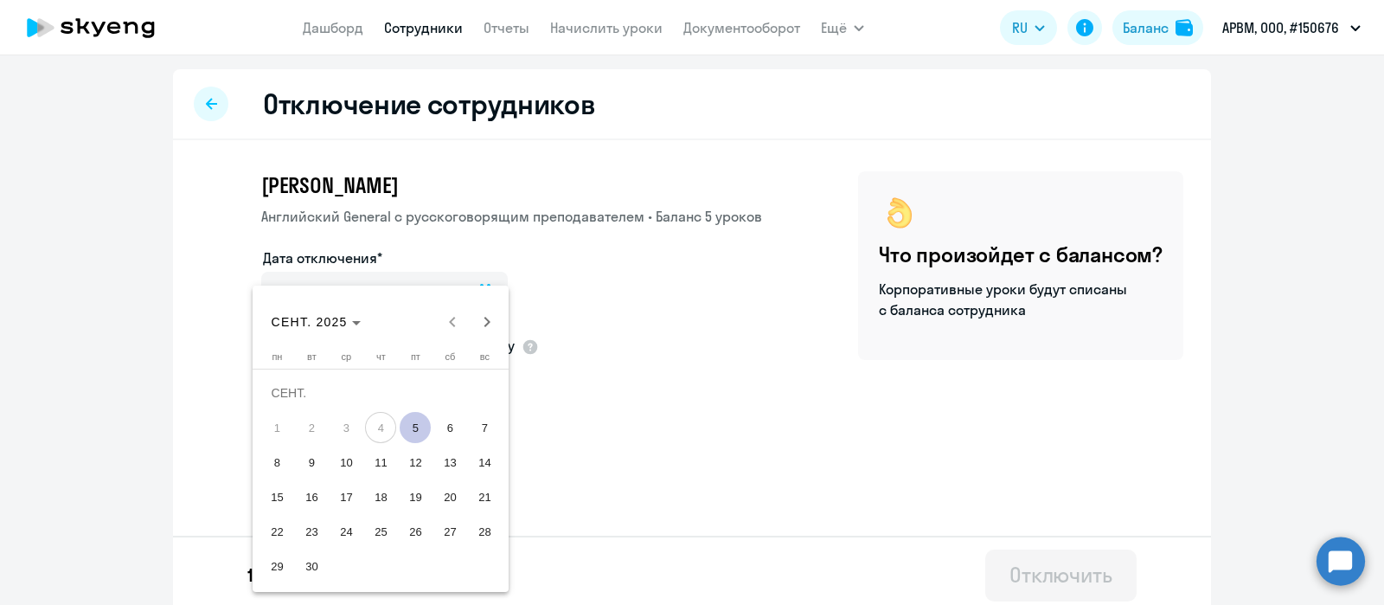
click at [337, 28] on div at bounding box center [692, 302] width 1384 height 605
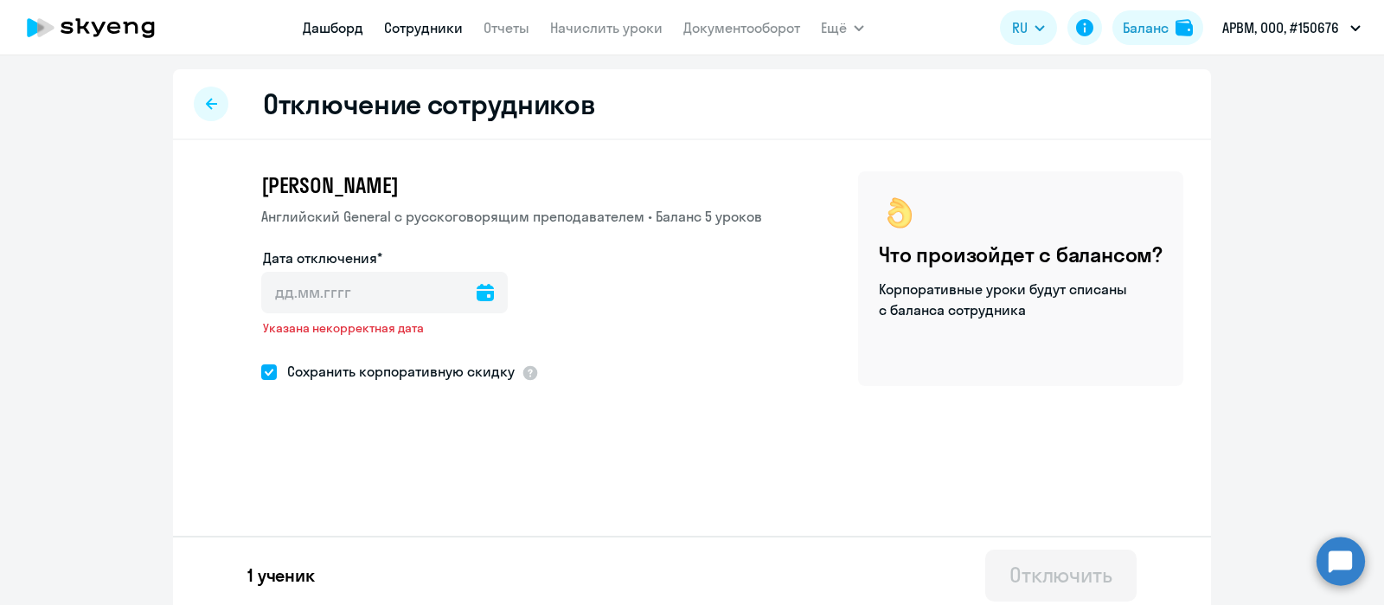
click at [342, 29] on link "Дашборд" at bounding box center [333, 27] width 61 height 17
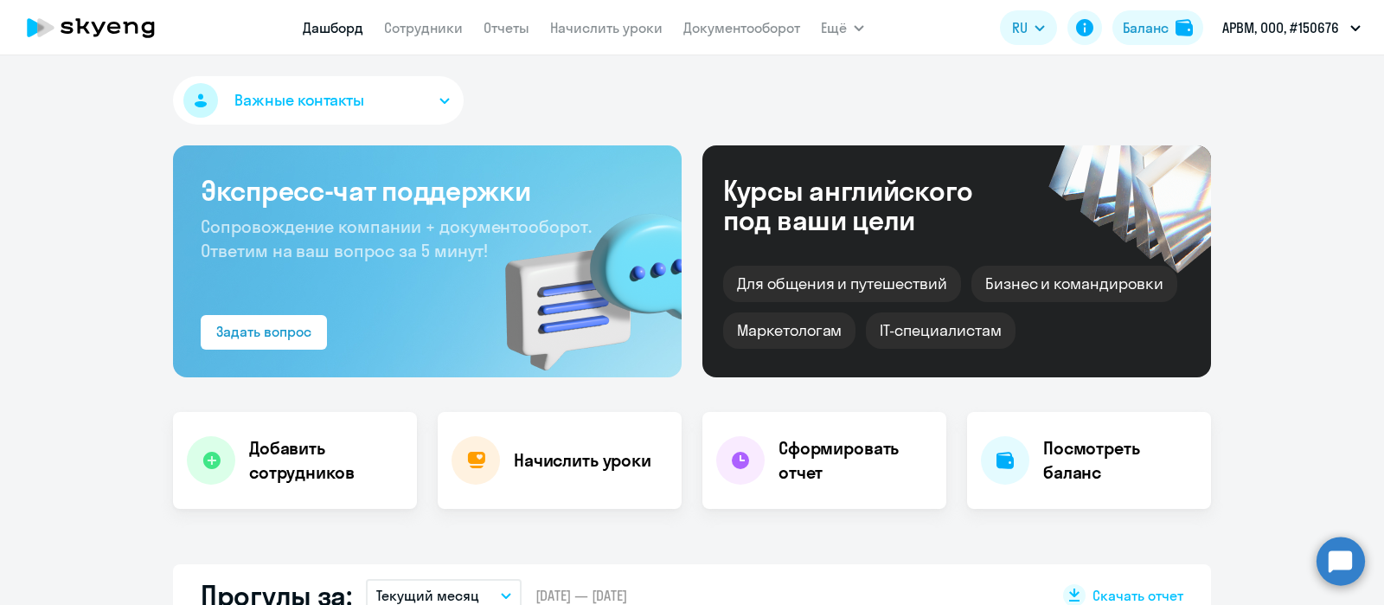
select select "30"
click at [646, 34] on link "Начислить уроки" at bounding box center [606, 27] width 112 height 17
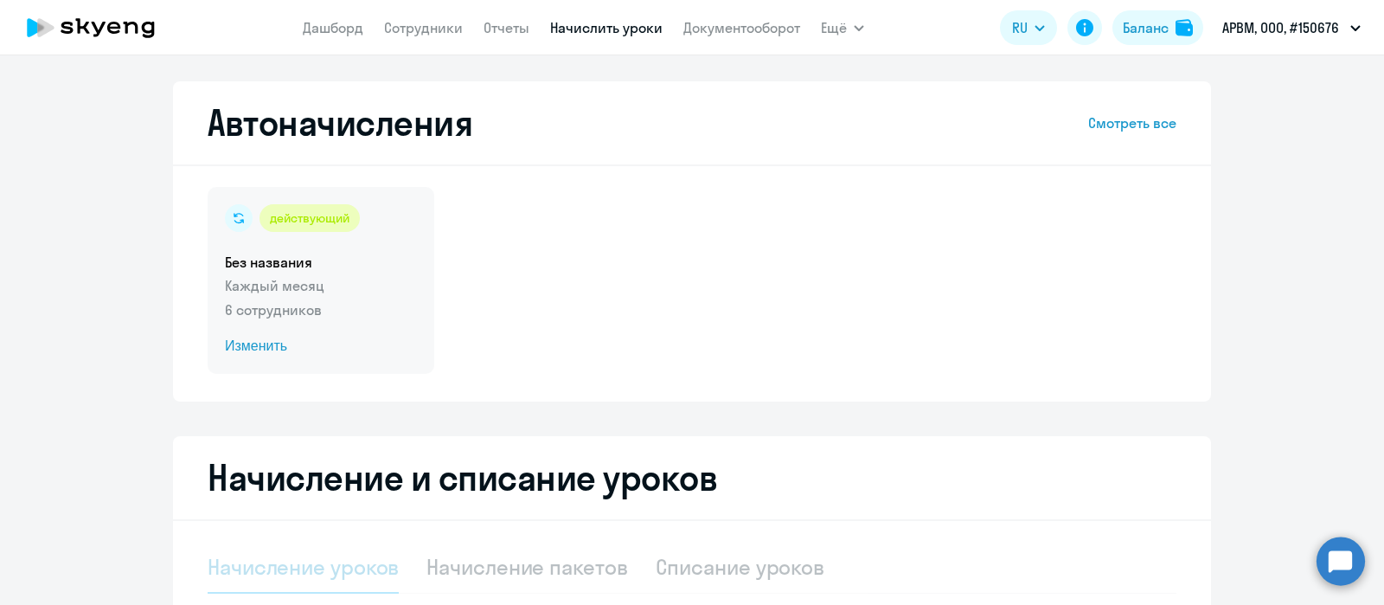
select select "10"
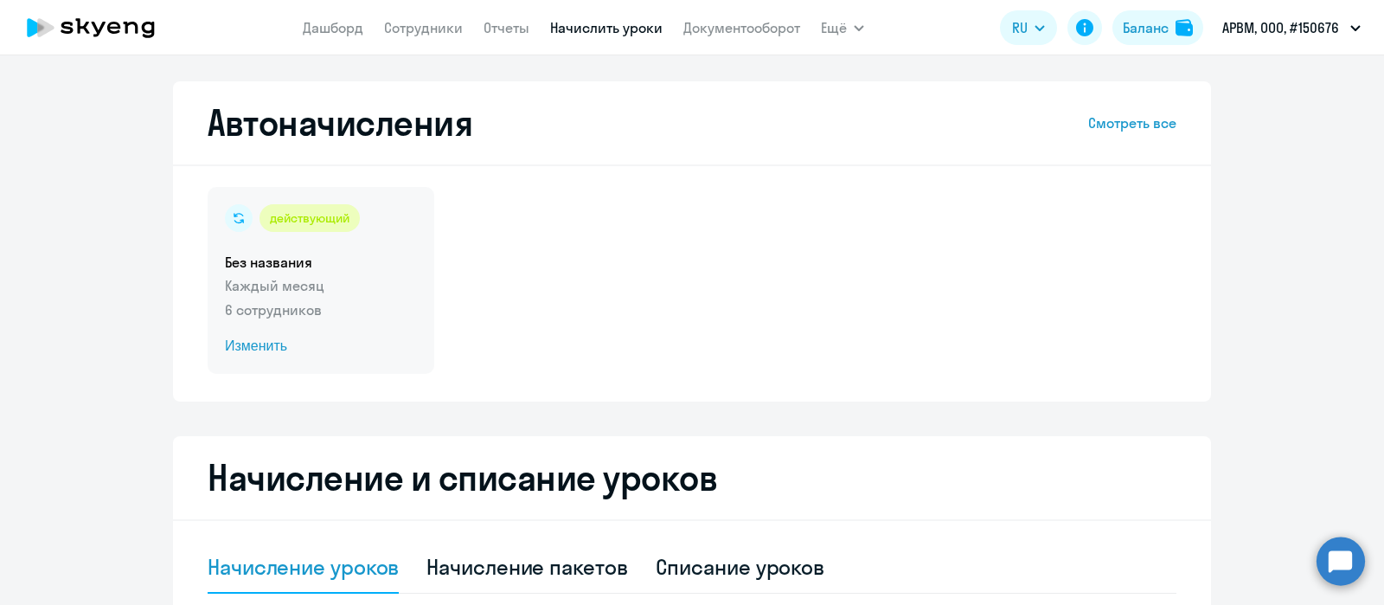
click at [333, 273] on div "действующий Без названия Каждый месяц 6 сотрудников Изменить" at bounding box center [321, 280] width 227 height 187
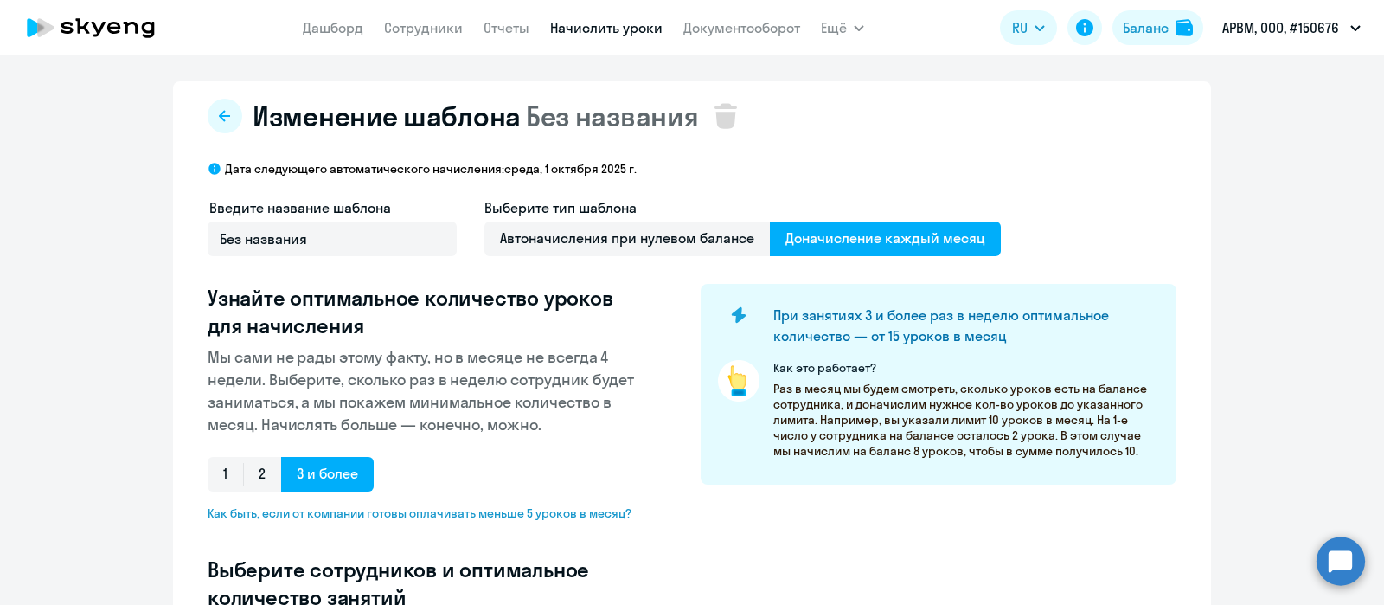
select select "10"
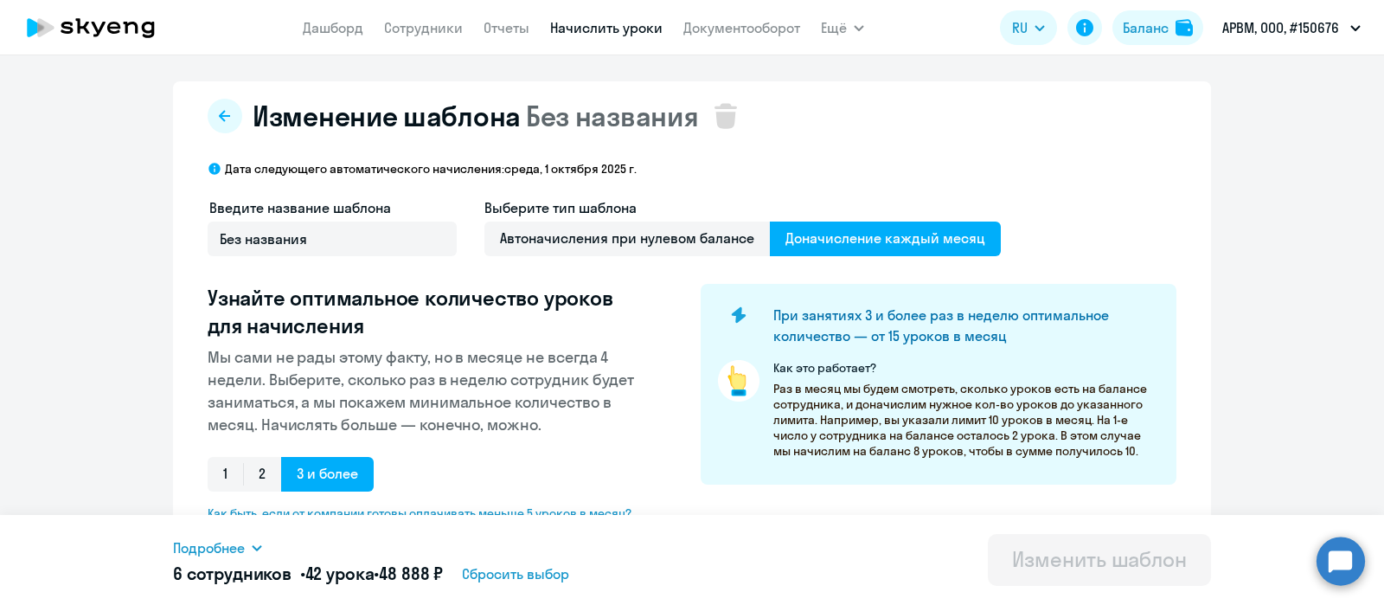
scroll to position [364, 0]
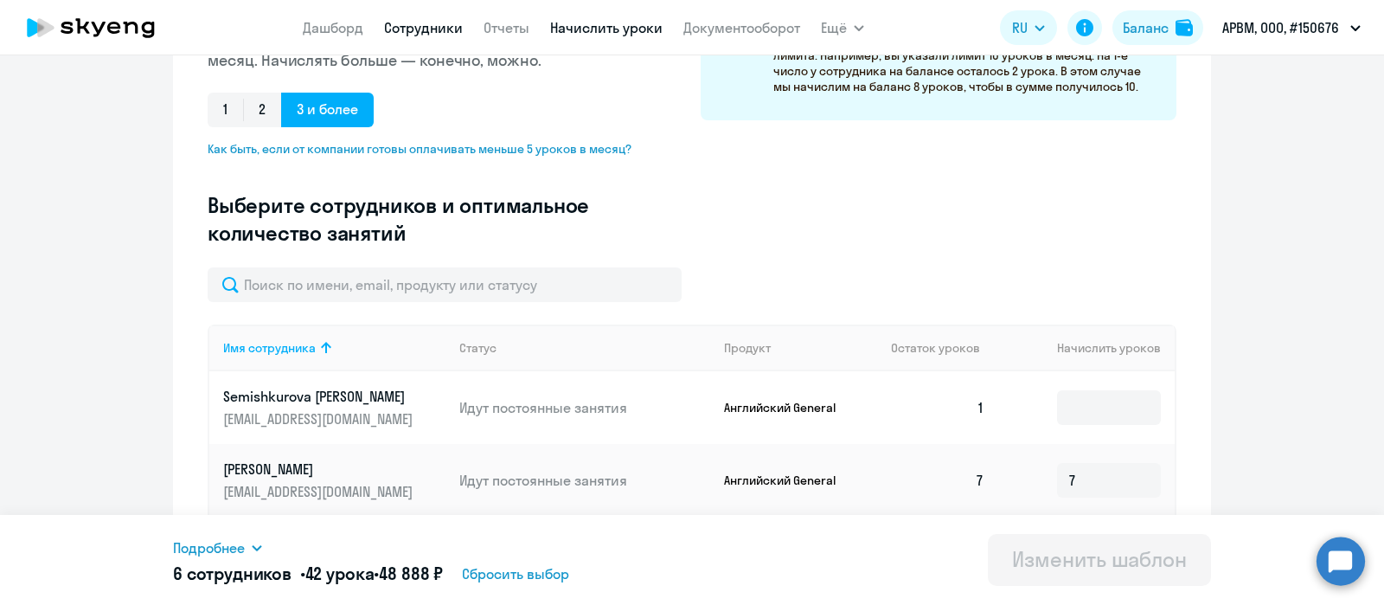
click at [438, 29] on link "Сотрудники" at bounding box center [423, 27] width 79 height 17
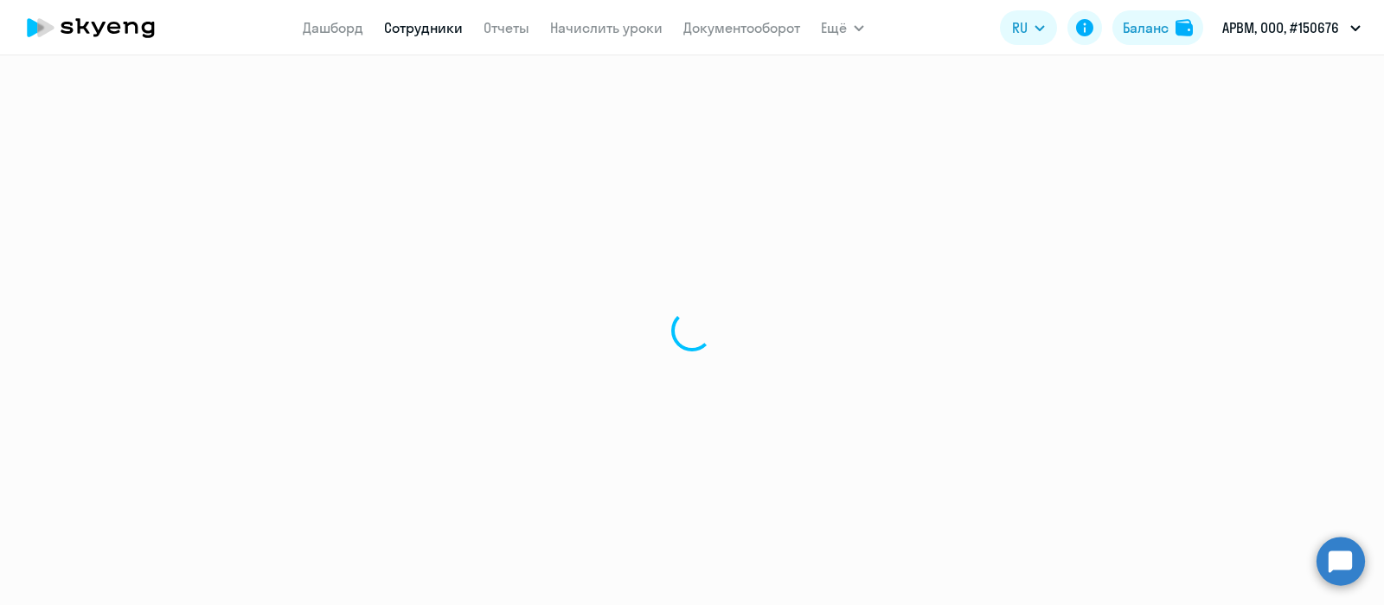
select select "30"
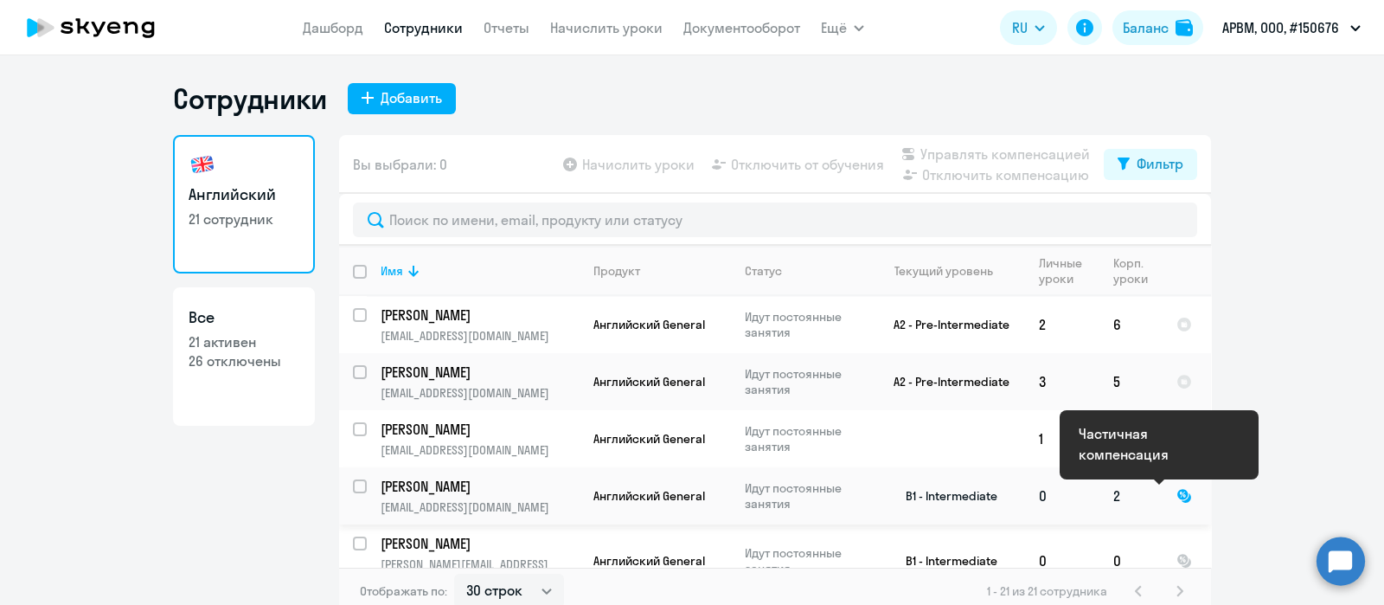
click at [1177, 495] on div at bounding box center [1185, 496] width 16 height 16
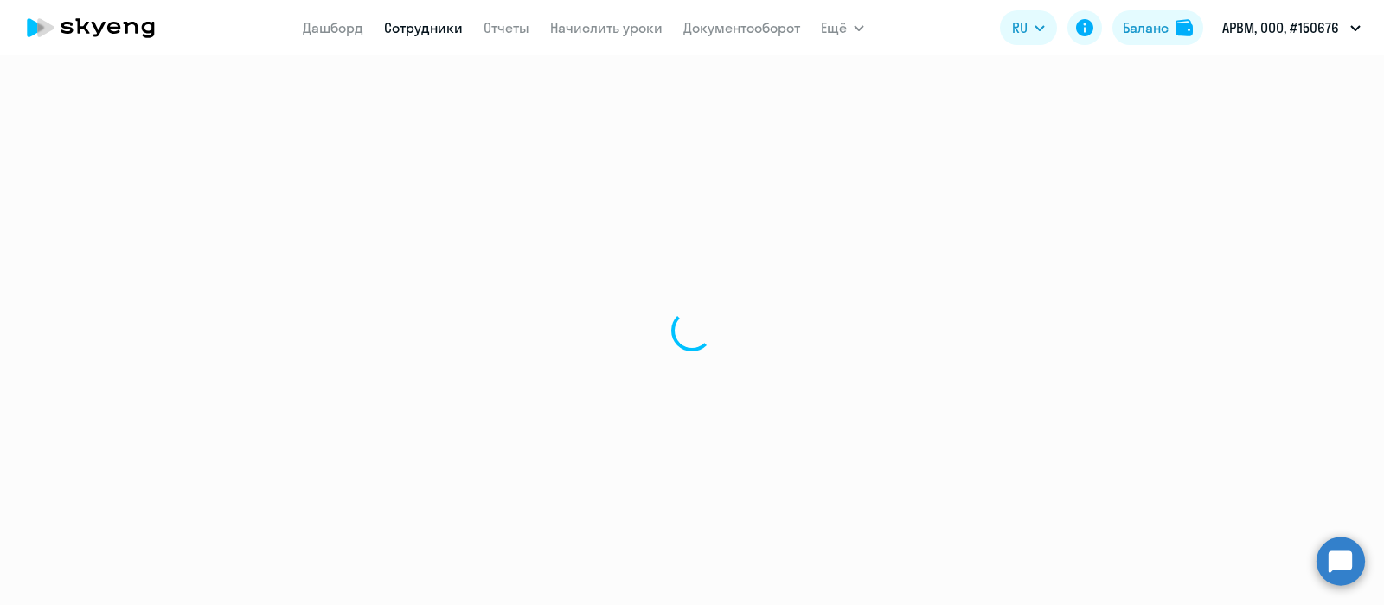
select select "english"
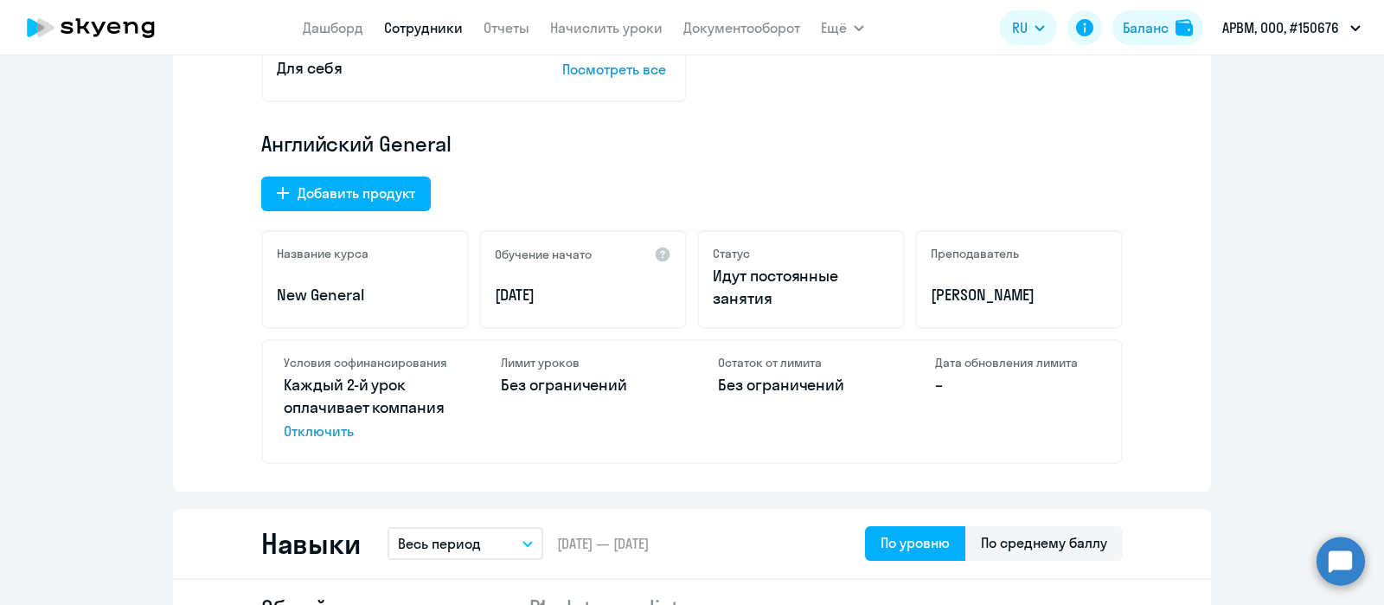
scroll to position [545, 0]
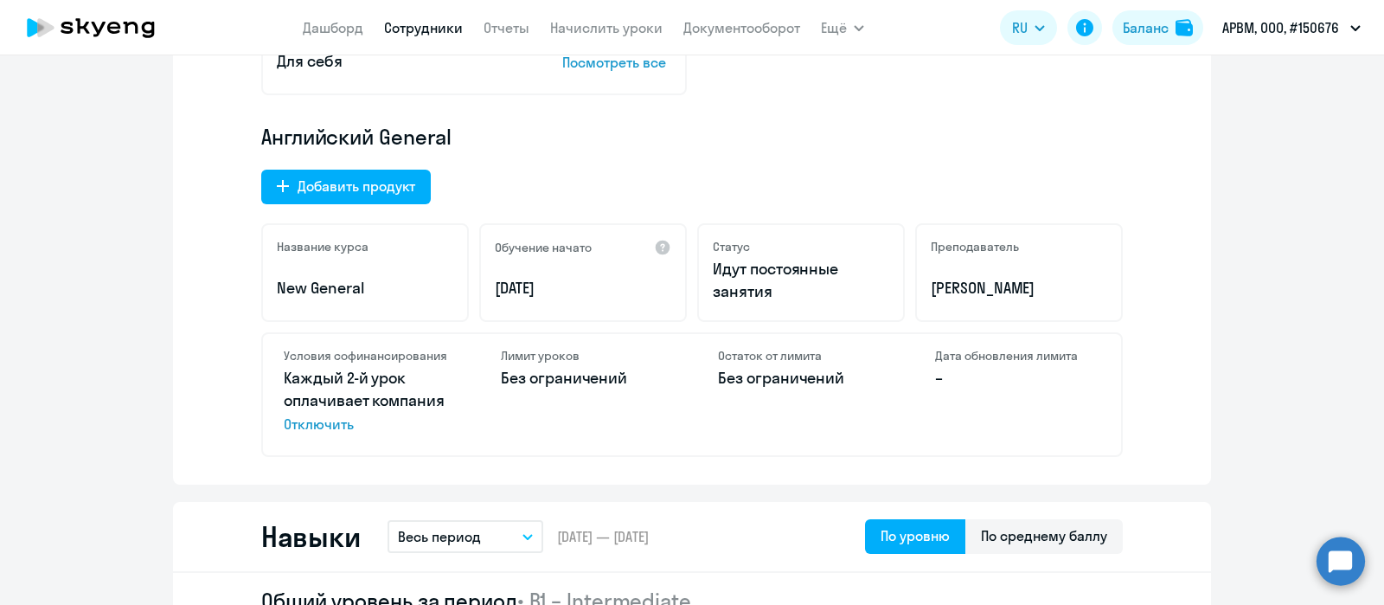
click at [422, 29] on link "Сотрудники" at bounding box center [423, 27] width 79 height 17
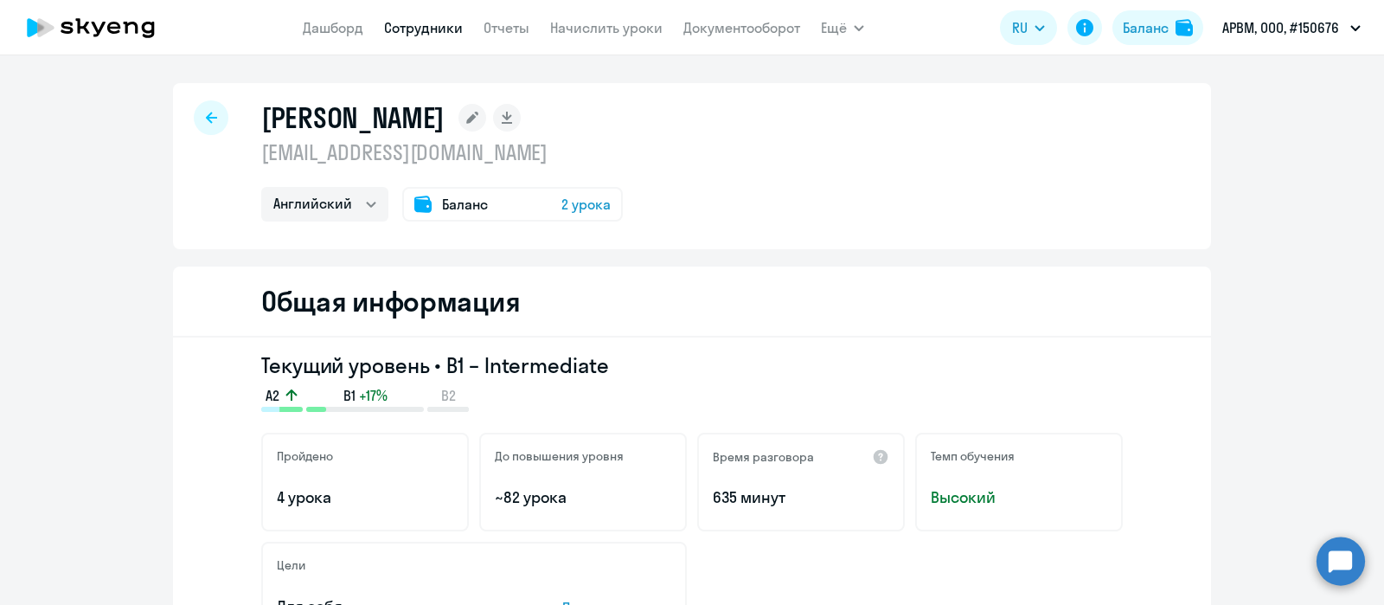
select select "30"
